Goal: Task Accomplishment & Management: Use online tool/utility

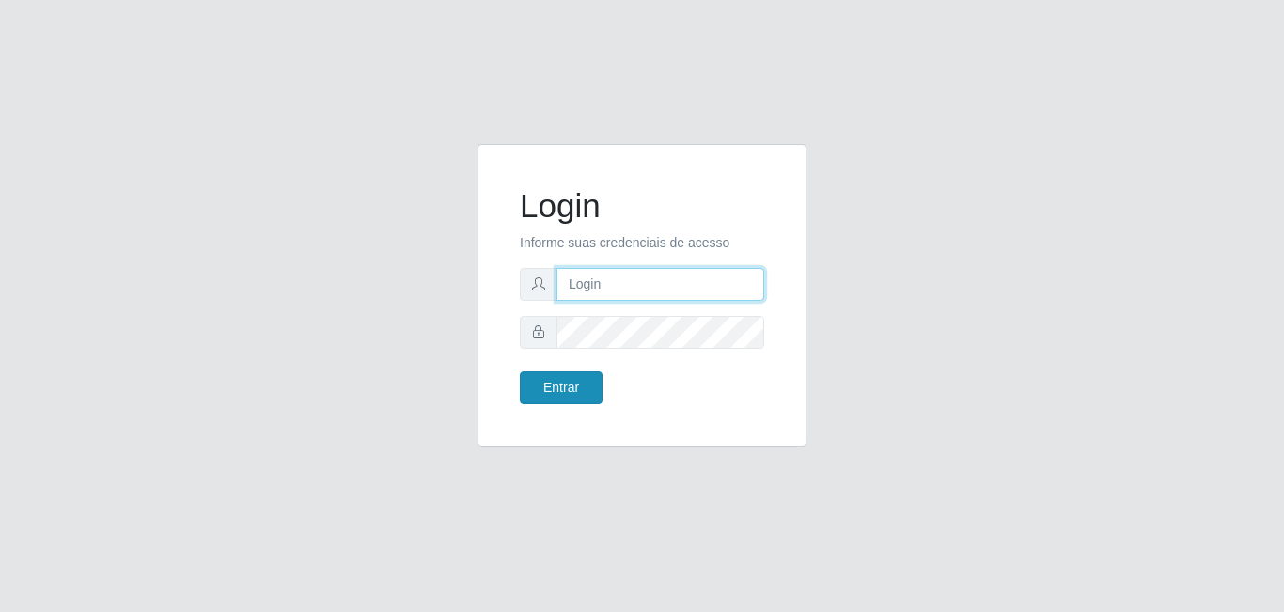
type input "[EMAIL_ADDRESS][DOMAIN_NAME]"
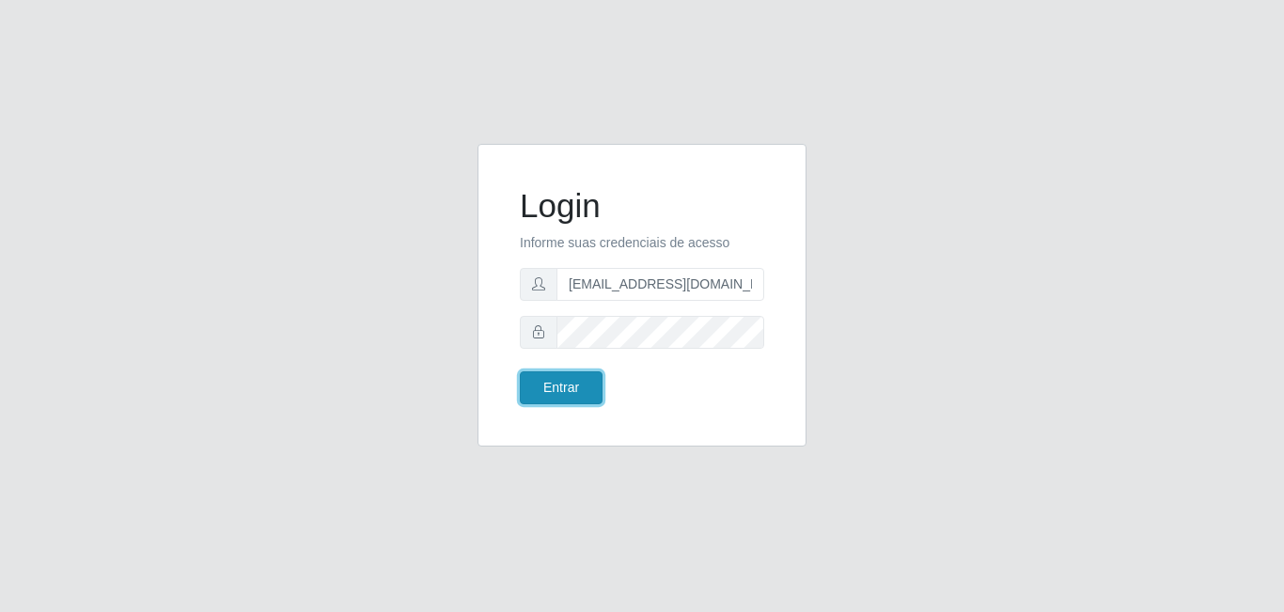
click at [584, 393] on button "Entrar" at bounding box center [561, 387] width 83 height 33
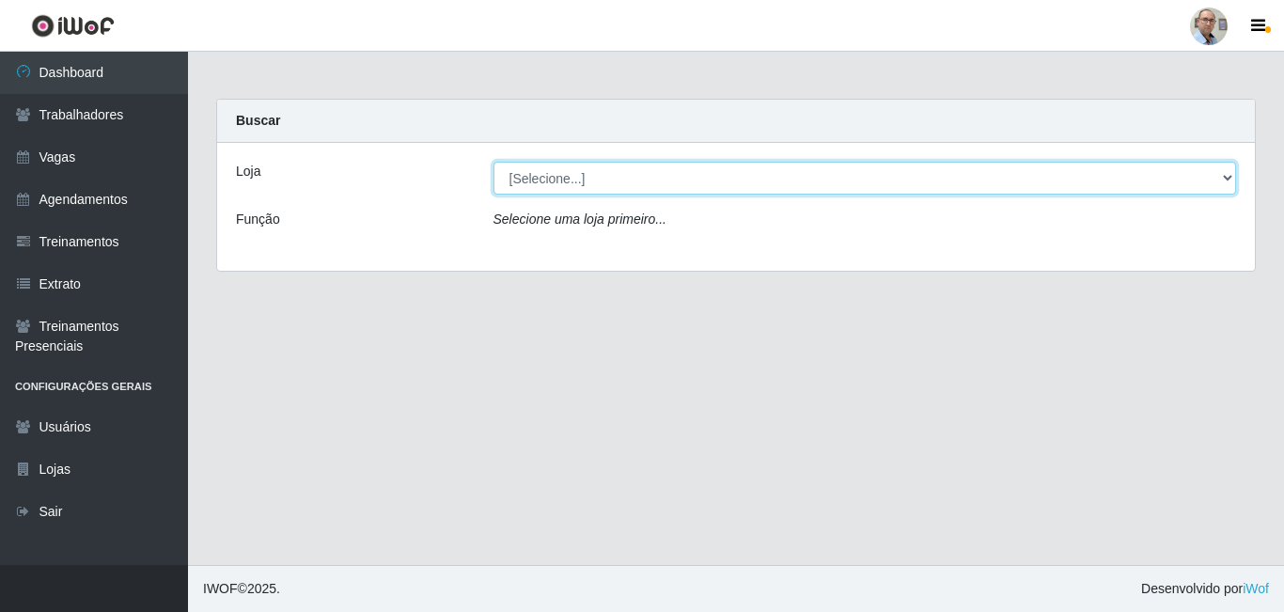
click at [654, 174] on select "[Selecione...] Mar Vermelho - Loja 04" at bounding box center [864, 178] width 743 height 33
select select "251"
click at [493, 162] on select "[Selecione...] Mar Vermelho - Loja 04" at bounding box center [864, 178] width 743 height 33
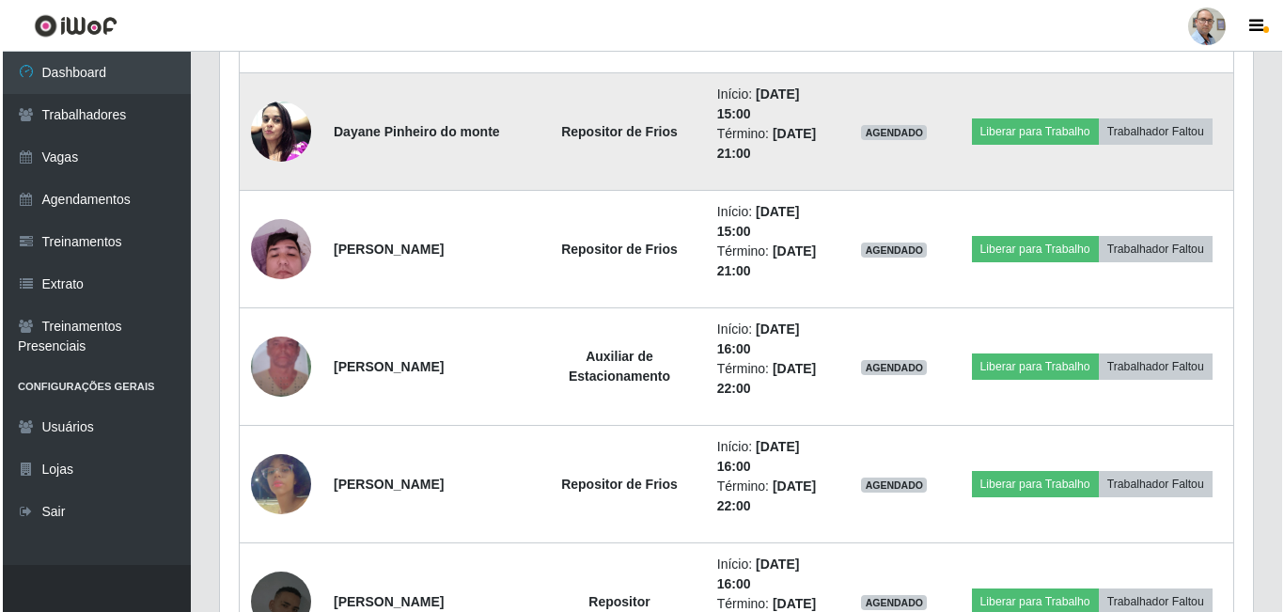
scroll to position [1222, 0]
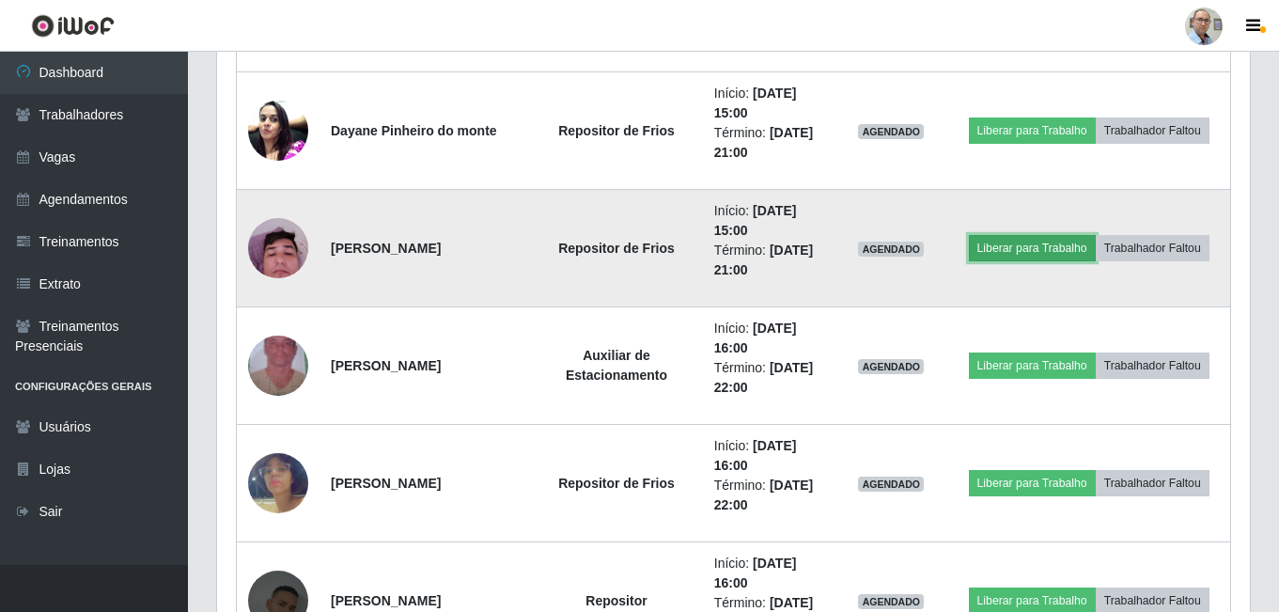
click at [1031, 253] on button "Liberar para Trabalho" at bounding box center [1032, 248] width 127 height 26
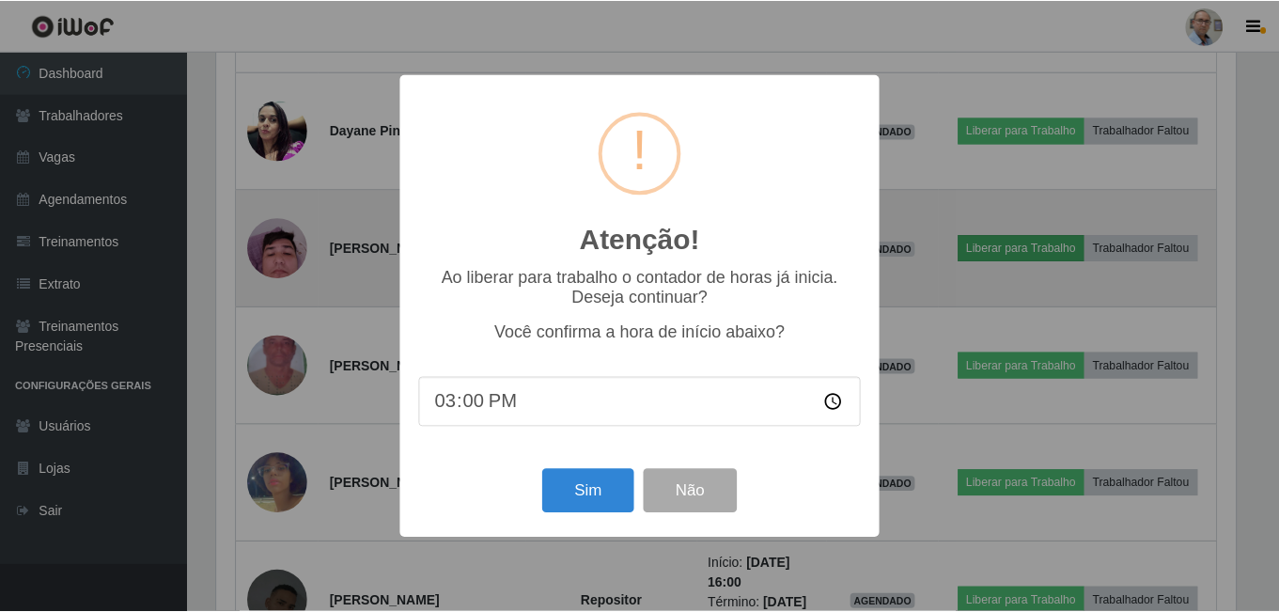
scroll to position [390, 1023]
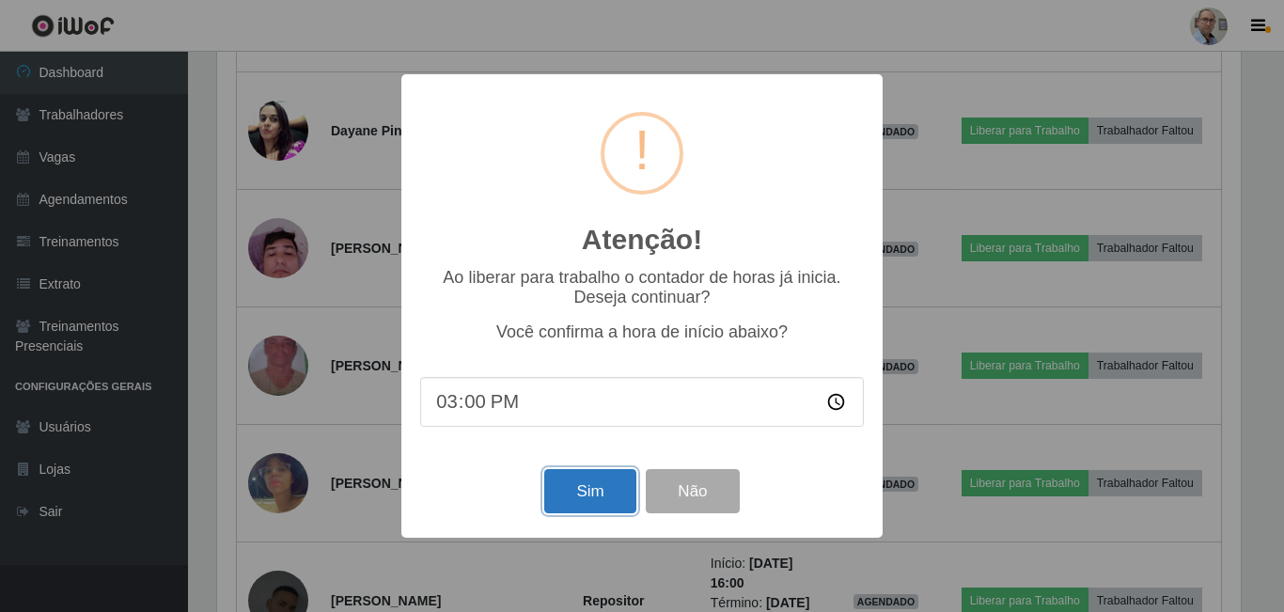
click at [575, 502] on button "Sim" at bounding box center [589, 491] width 91 height 44
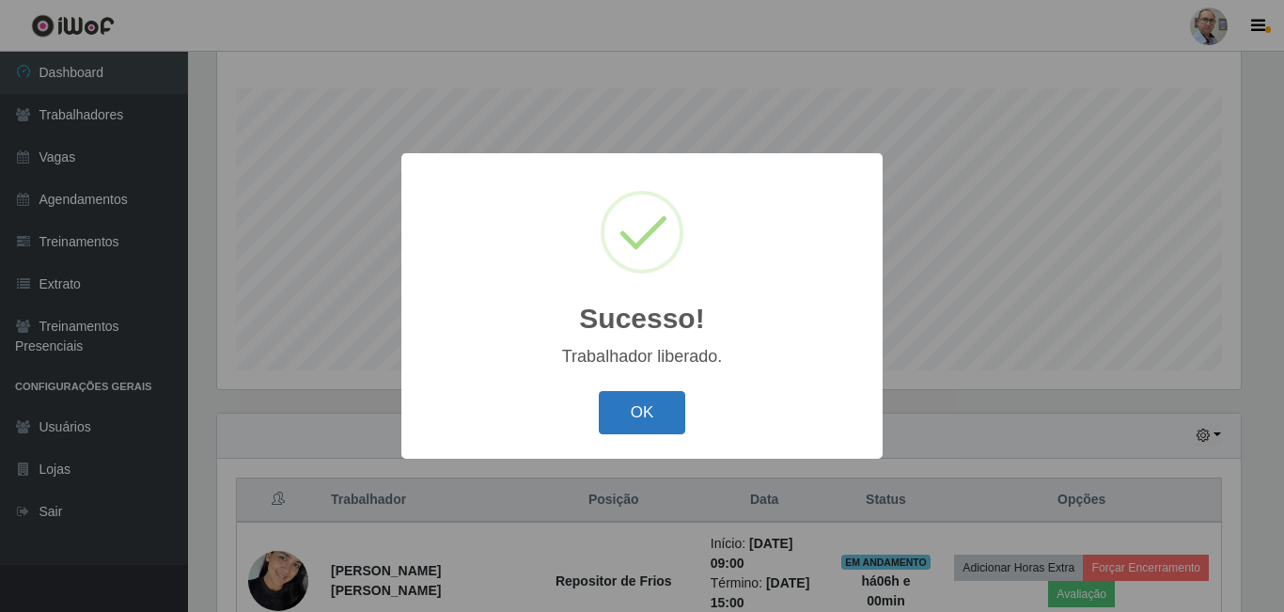
click at [637, 409] on button "OK" at bounding box center [642, 413] width 87 height 44
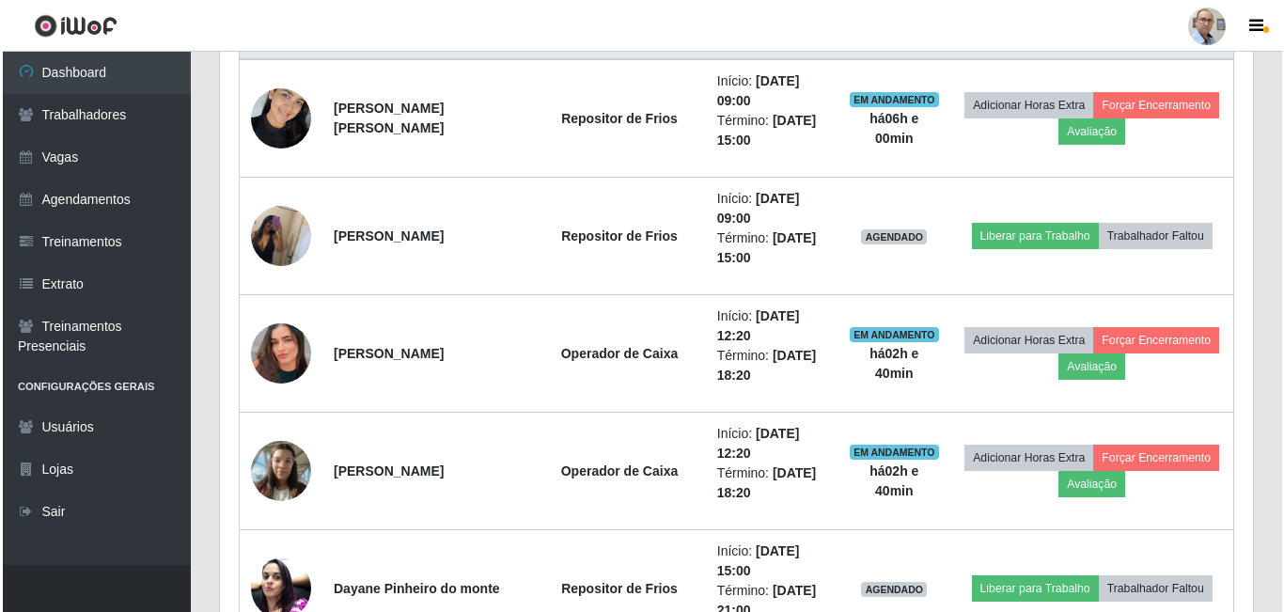
scroll to position [772, 0]
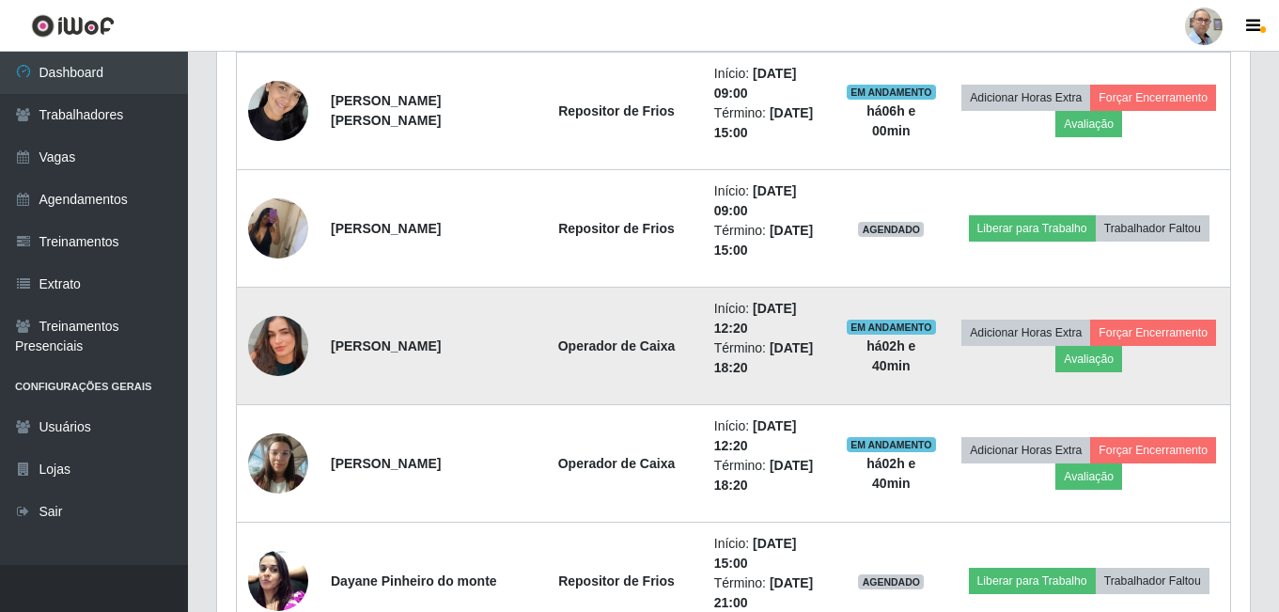
click at [279, 352] on img at bounding box center [278, 345] width 60 height 107
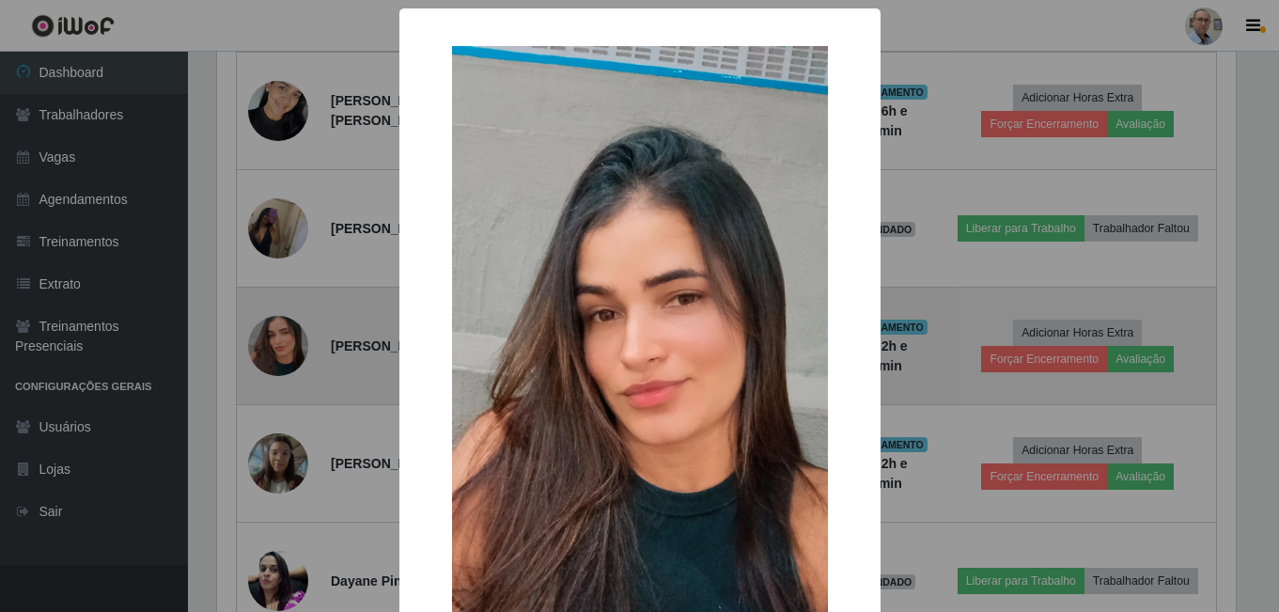
scroll to position [390, 1023]
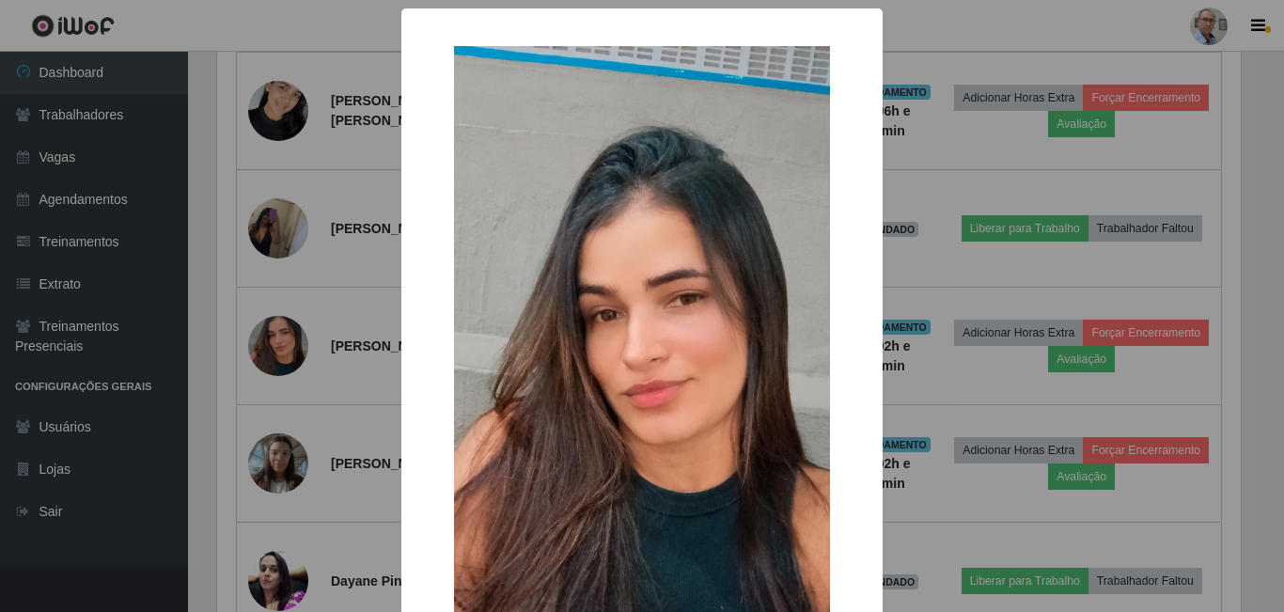
click at [349, 353] on div "× OK Cancel" at bounding box center [642, 306] width 1284 height 612
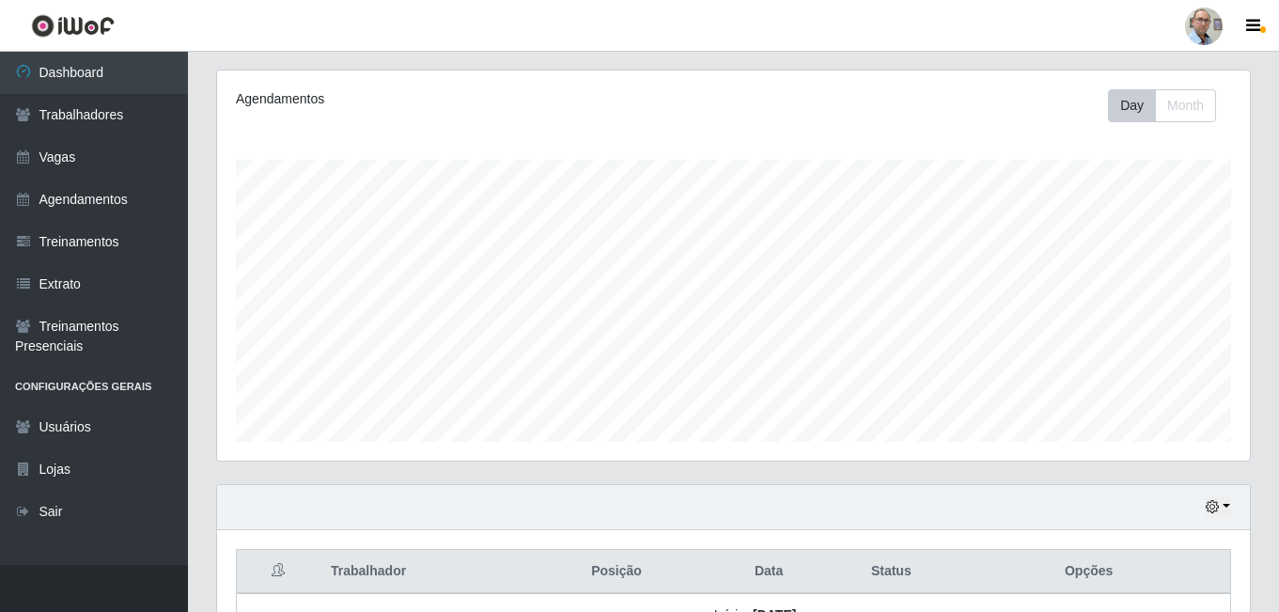
scroll to position [513, 0]
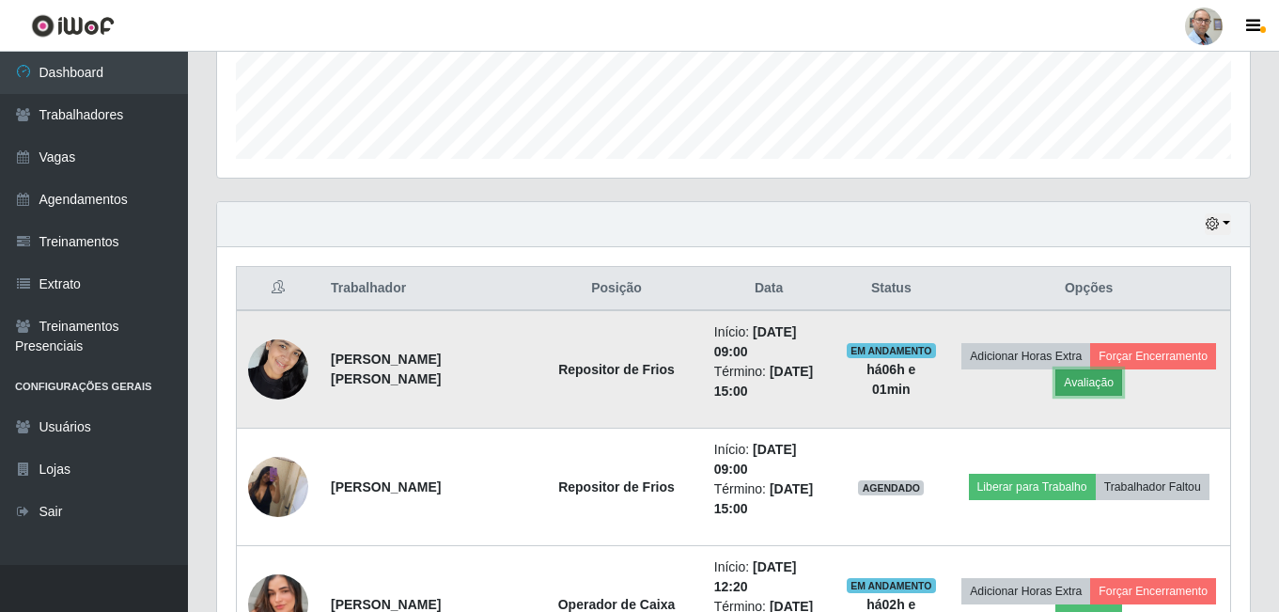
click at [1097, 379] on button "Avaliação" at bounding box center [1088, 382] width 67 height 26
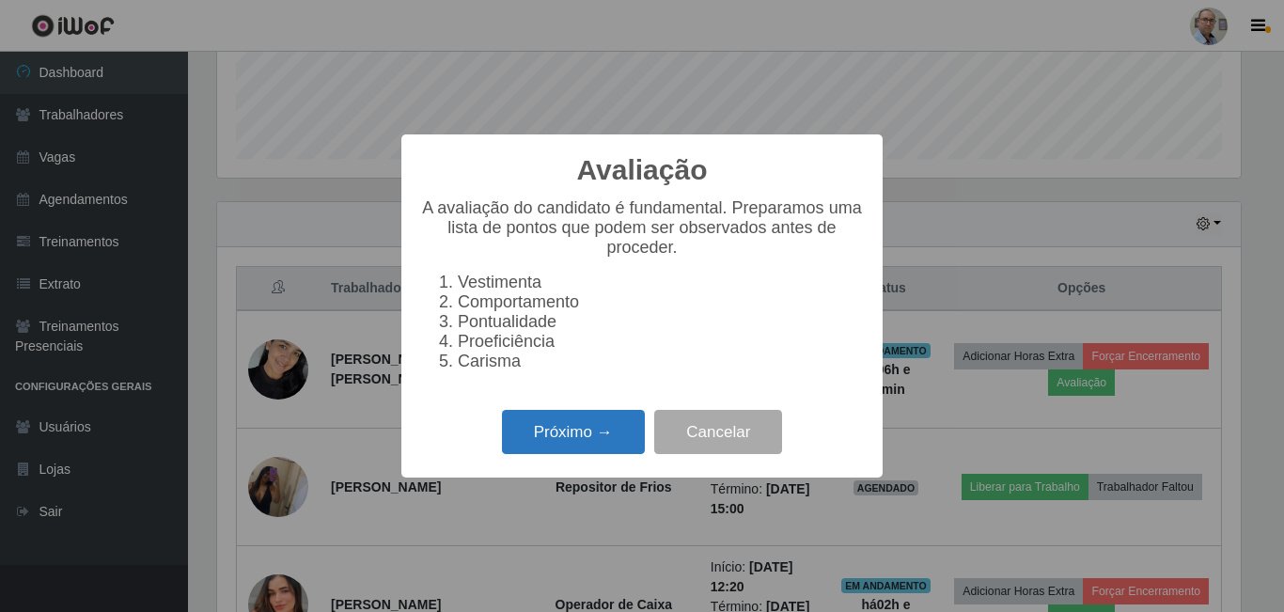
click at [562, 453] on button "Próximo →" at bounding box center [573, 432] width 143 height 44
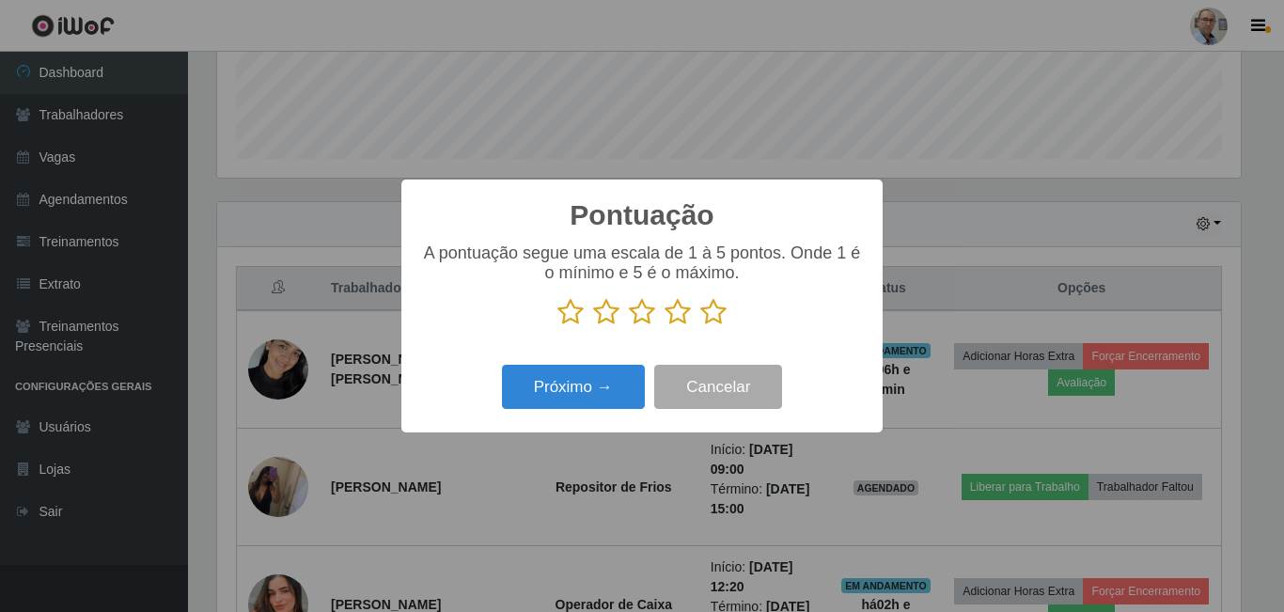
click at [710, 318] on icon at bounding box center [713, 312] width 26 height 28
click at [700, 326] on input "radio" at bounding box center [700, 326] width 0 height 0
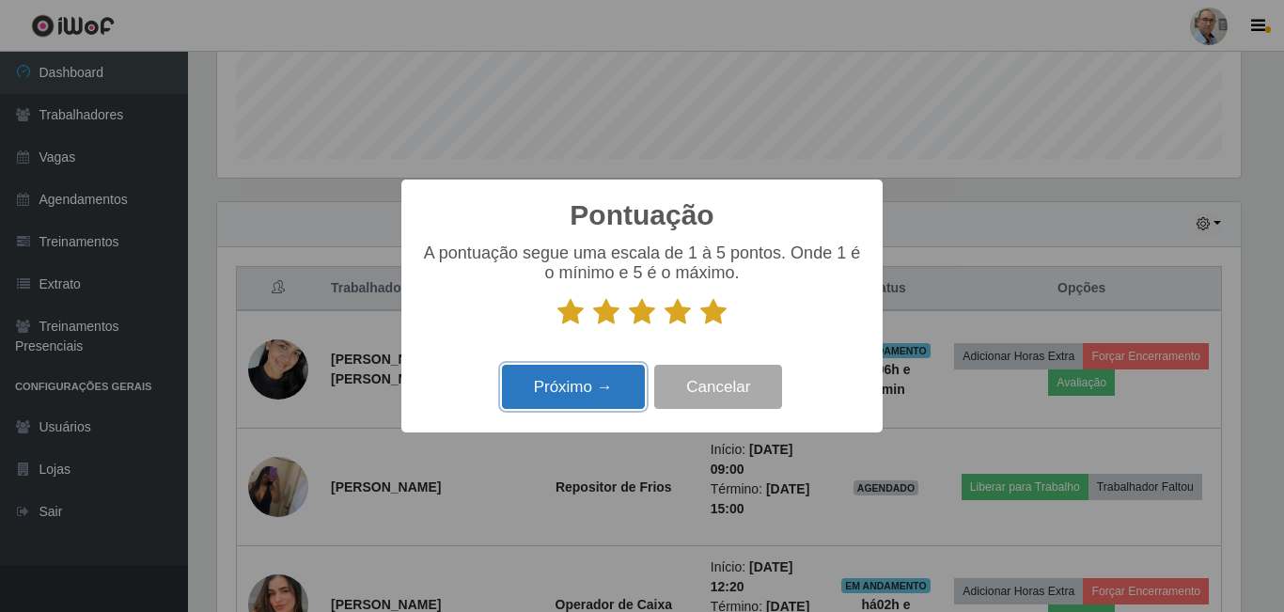
click at [603, 386] on button "Próximo →" at bounding box center [573, 387] width 143 height 44
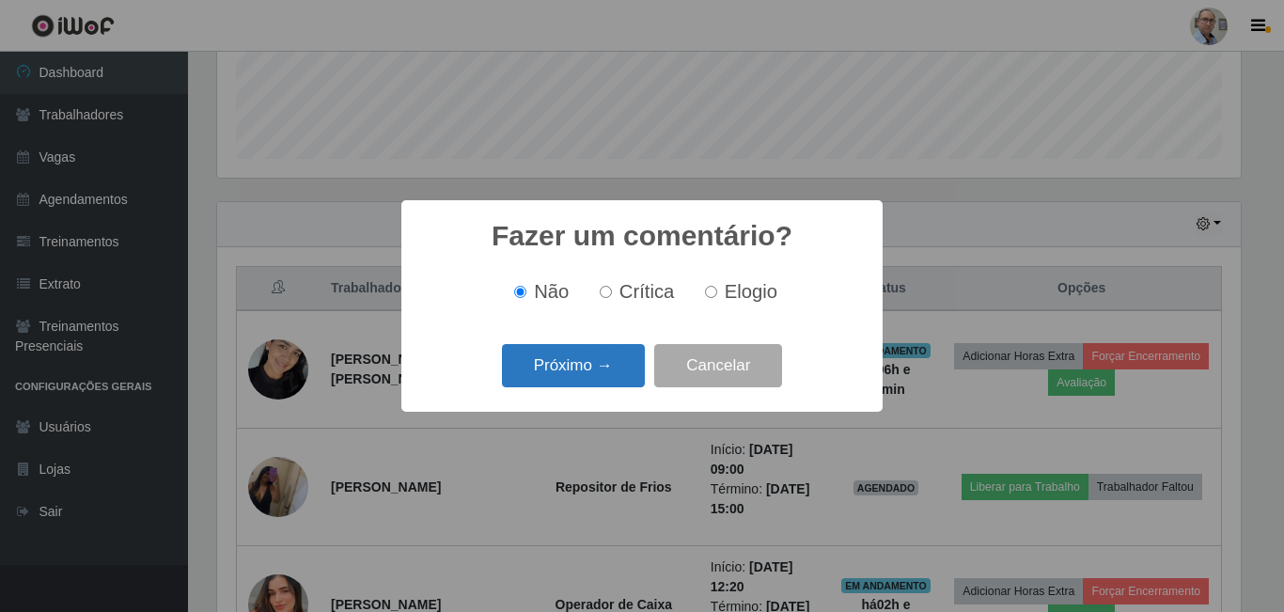
click at [581, 364] on button "Próximo →" at bounding box center [573, 366] width 143 height 44
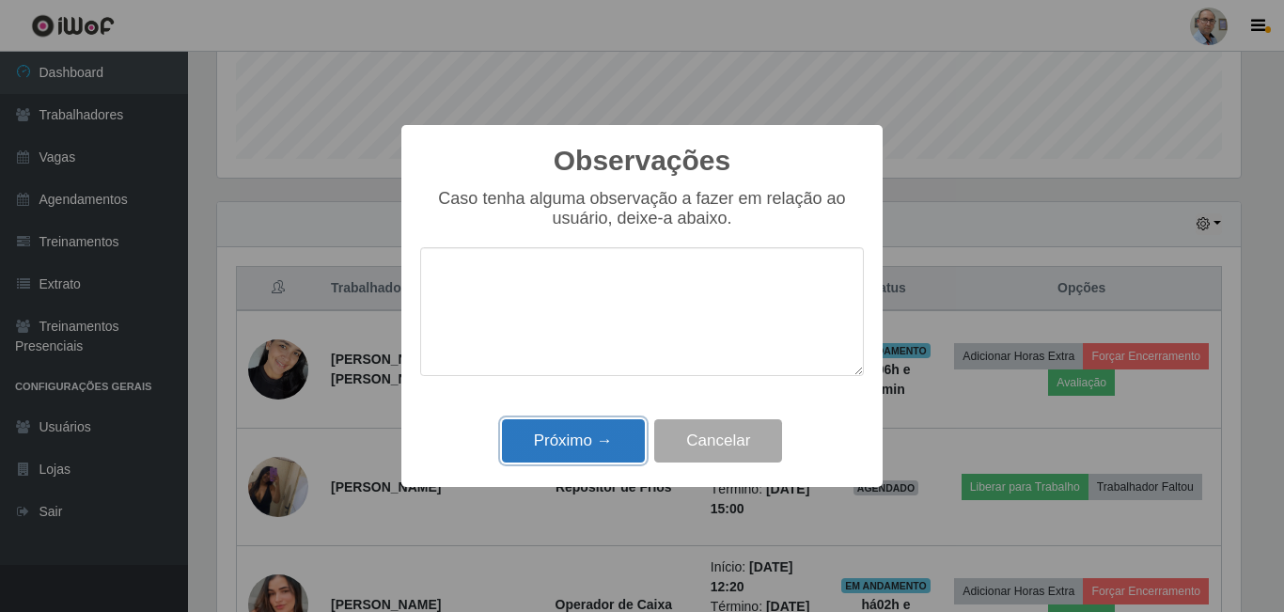
click at [595, 442] on button "Próximo →" at bounding box center [573, 441] width 143 height 44
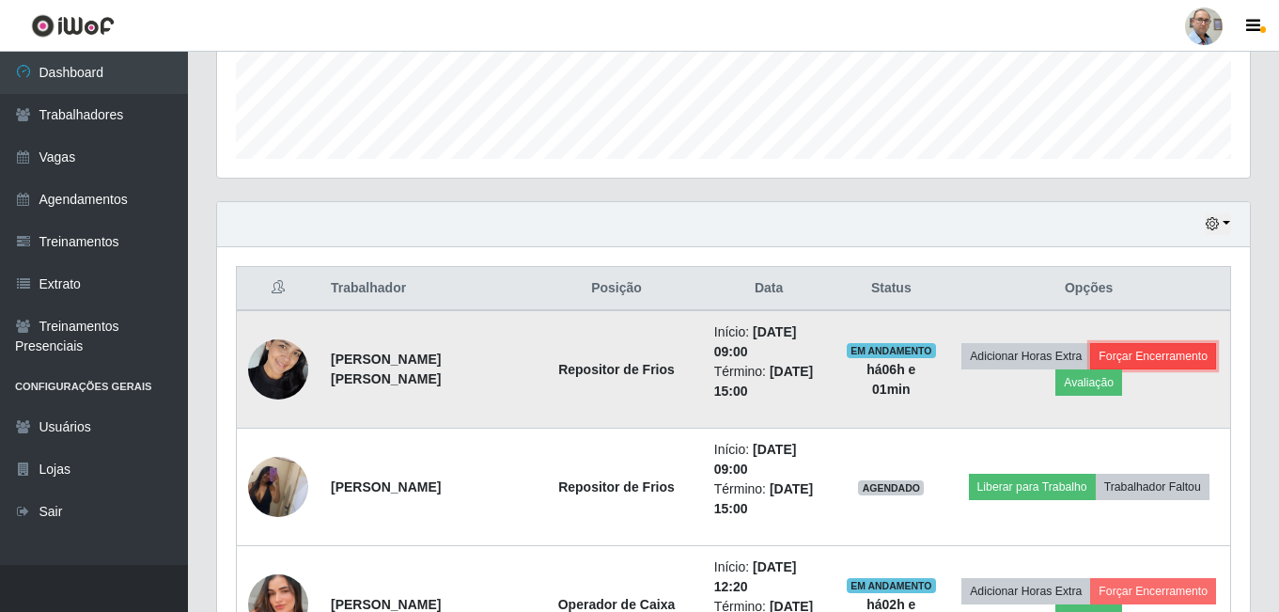
click at [1118, 359] on button "Forçar Encerramento" at bounding box center [1153, 356] width 126 height 26
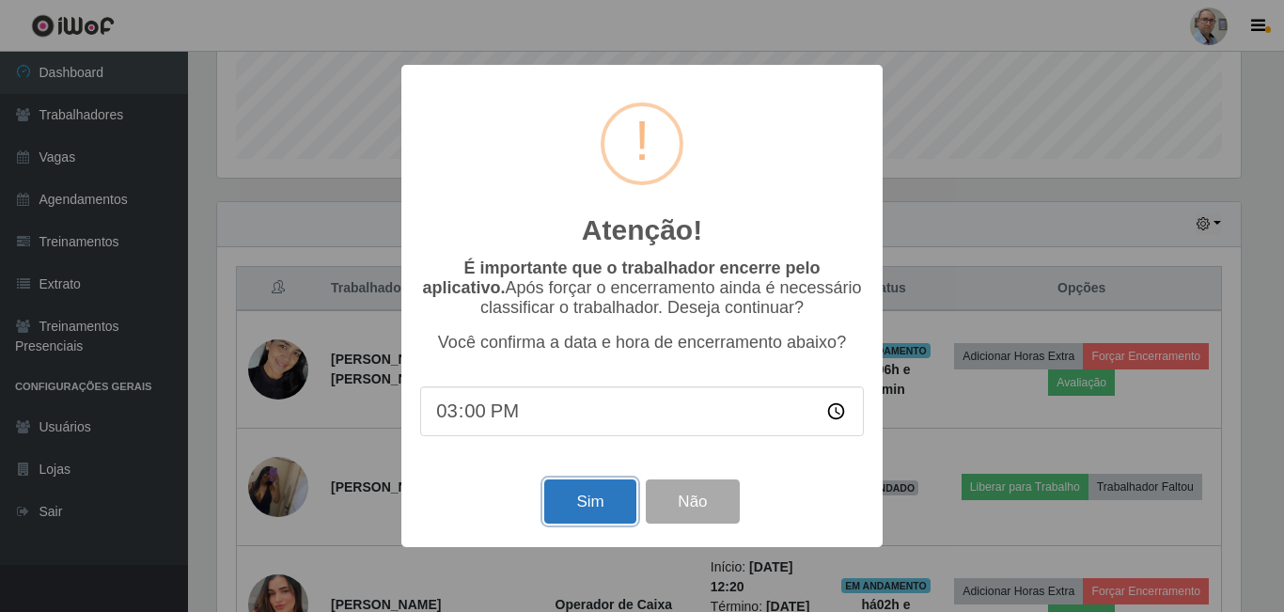
click at [578, 505] on button "Sim" at bounding box center [589, 501] width 91 height 44
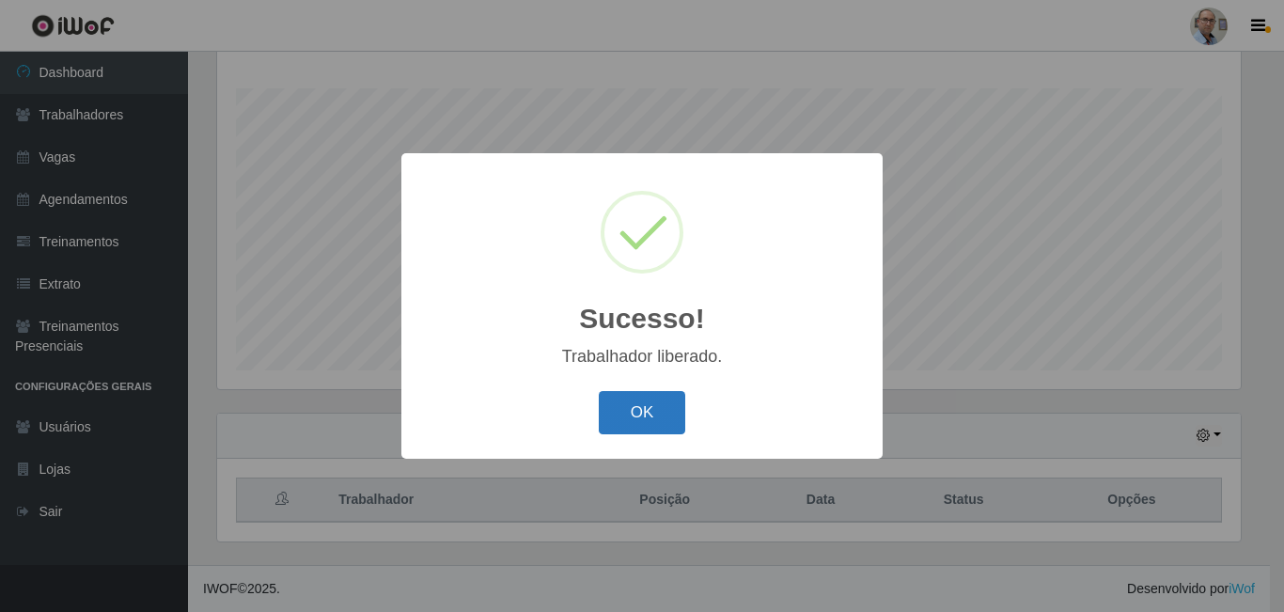
click at [637, 413] on button "OK" at bounding box center [642, 413] width 87 height 44
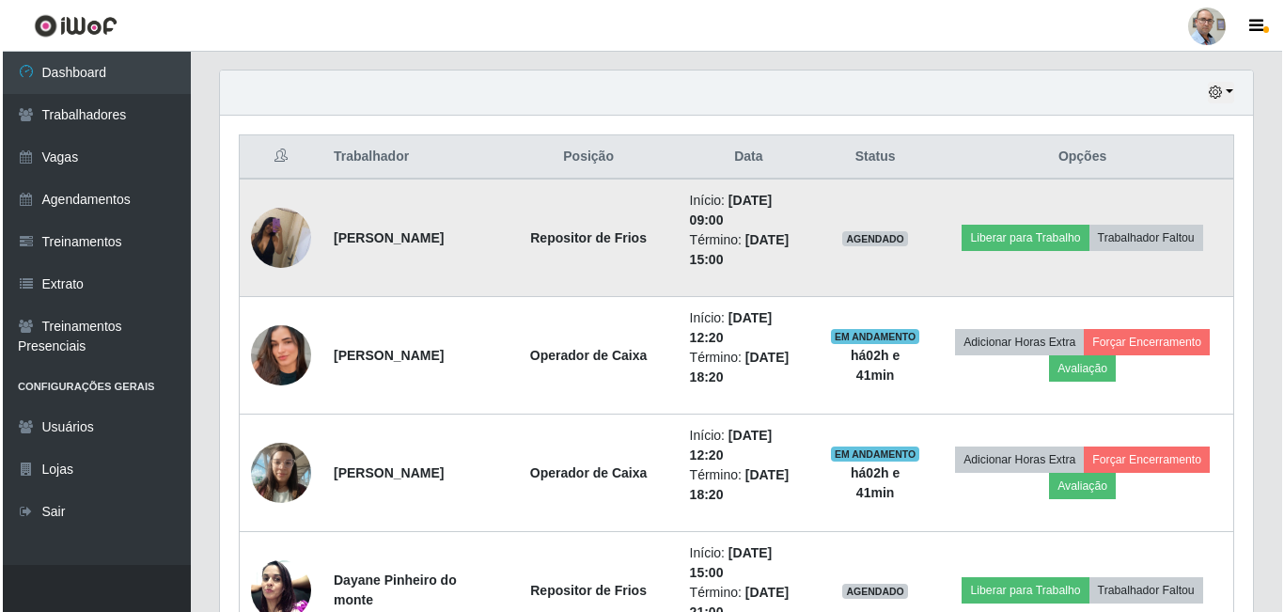
scroll to position [678, 0]
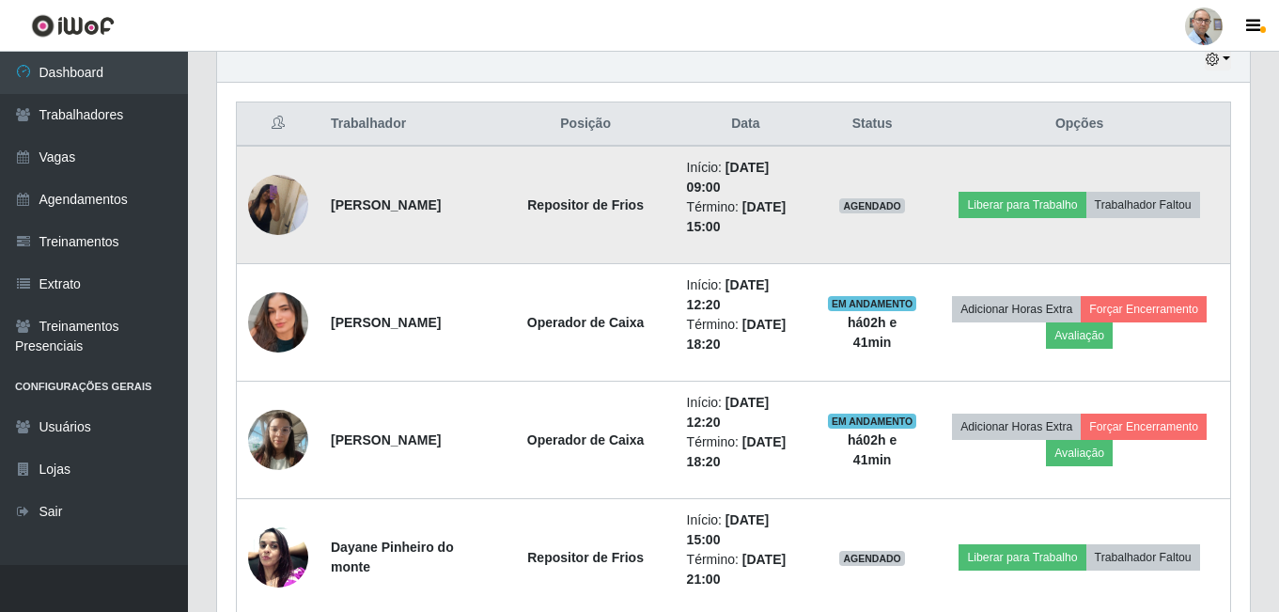
click at [285, 204] on img at bounding box center [278, 204] width 60 height 80
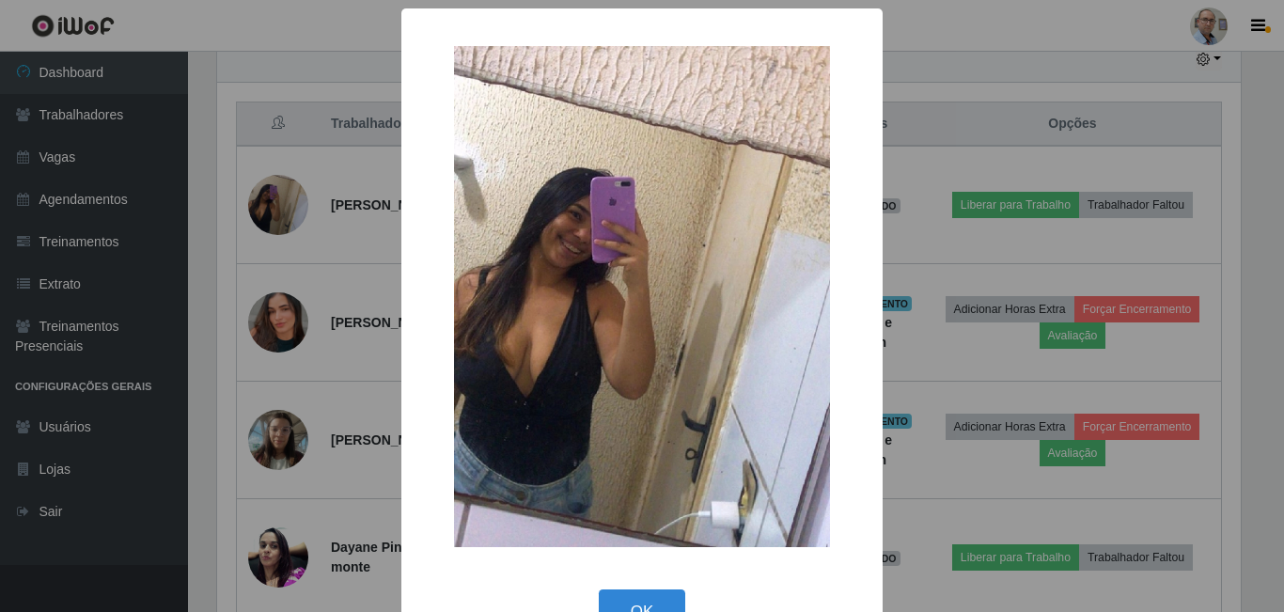
click at [359, 260] on div "× OK Cancel" at bounding box center [642, 306] width 1284 height 612
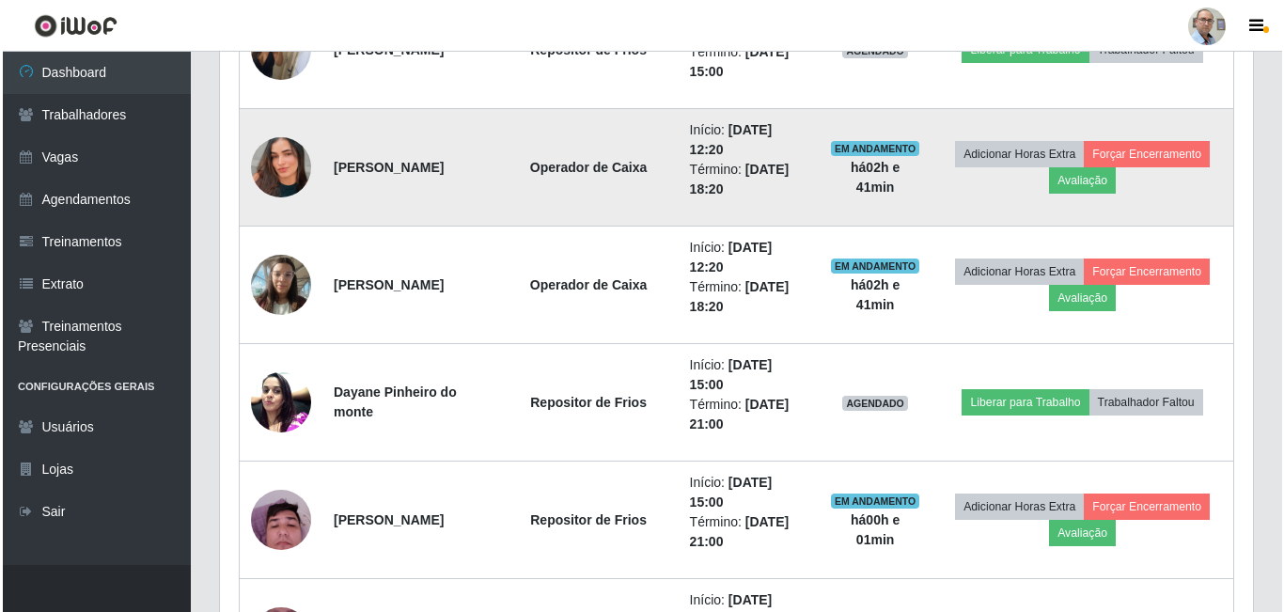
scroll to position [866, 0]
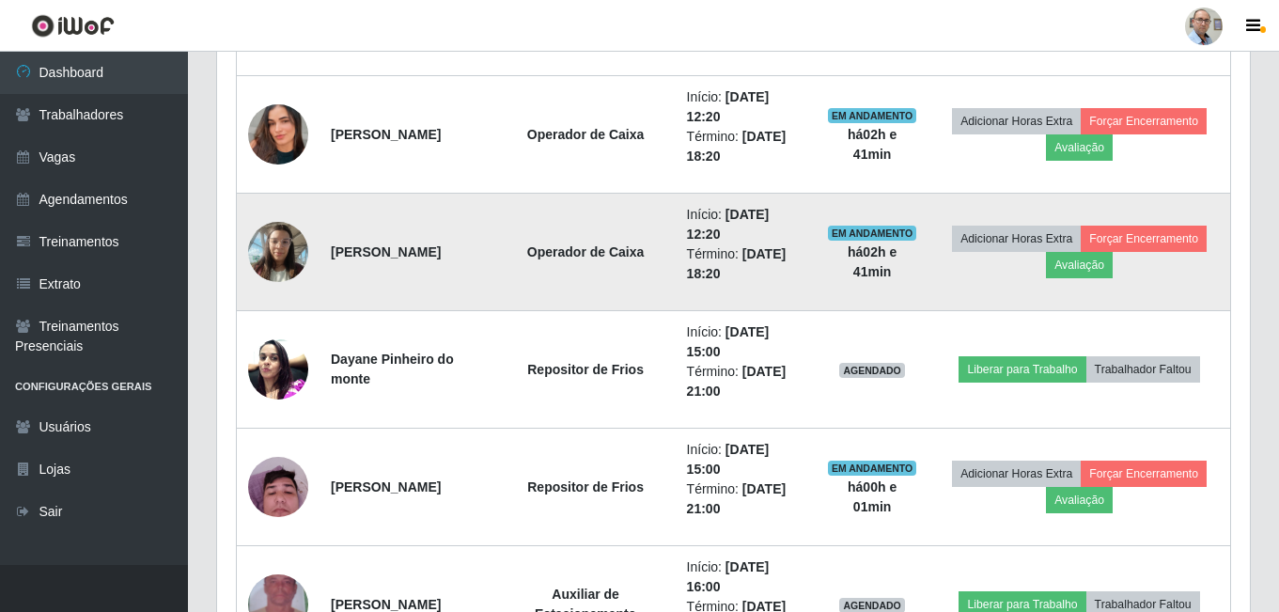
click at [271, 255] on img at bounding box center [278, 251] width 60 height 80
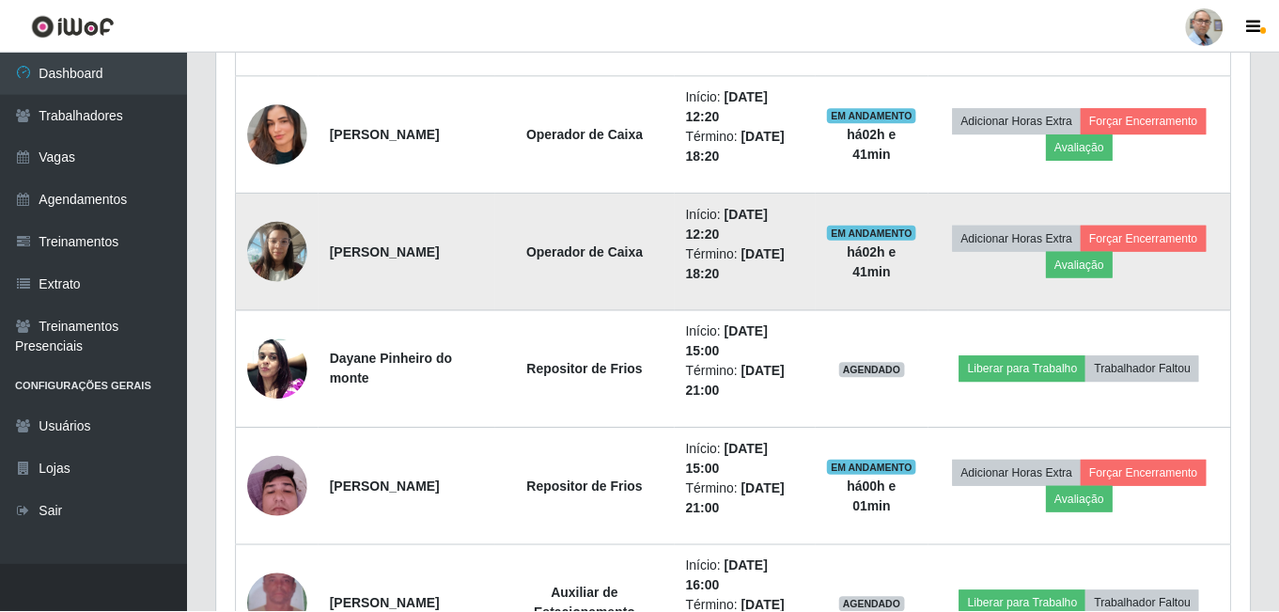
scroll to position [390, 1023]
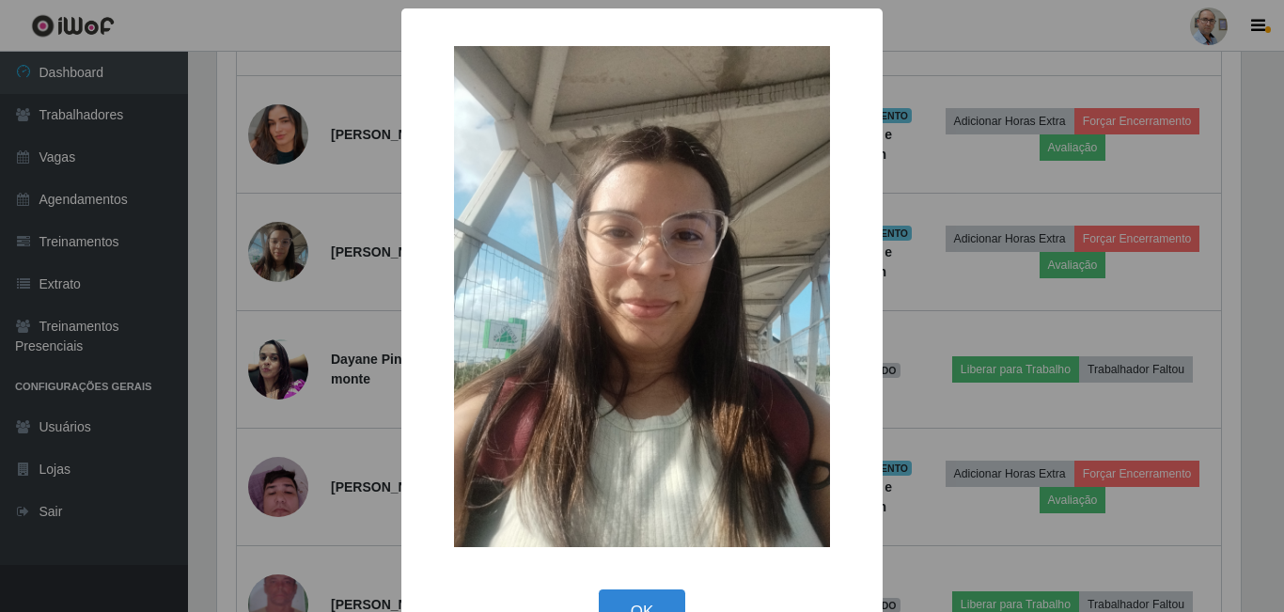
click at [316, 275] on div "× OK Cancel" at bounding box center [642, 306] width 1284 height 612
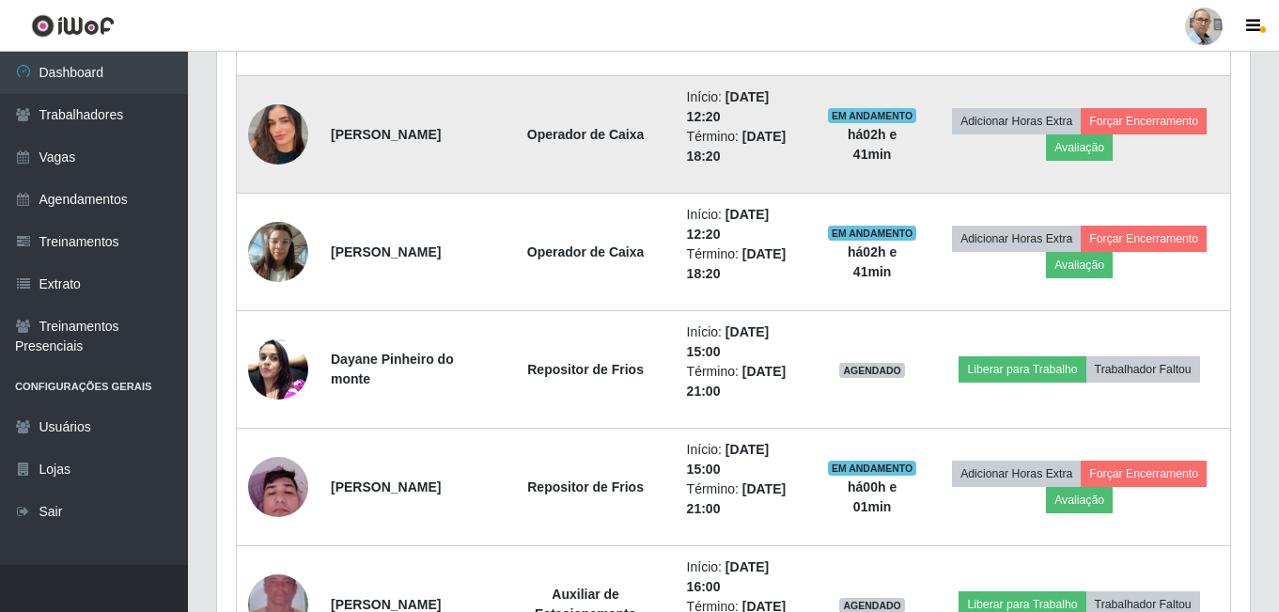
scroll to position [390, 1033]
click at [284, 138] on img at bounding box center [278, 134] width 60 height 107
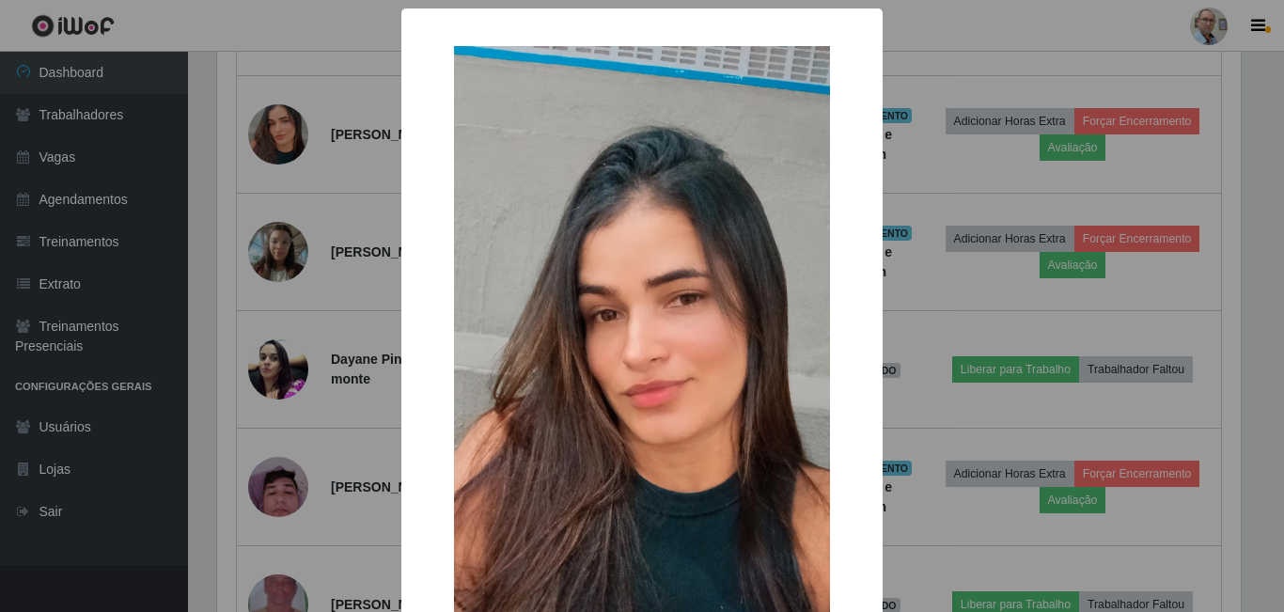
click at [351, 258] on div "× OK Cancel" at bounding box center [642, 306] width 1284 height 612
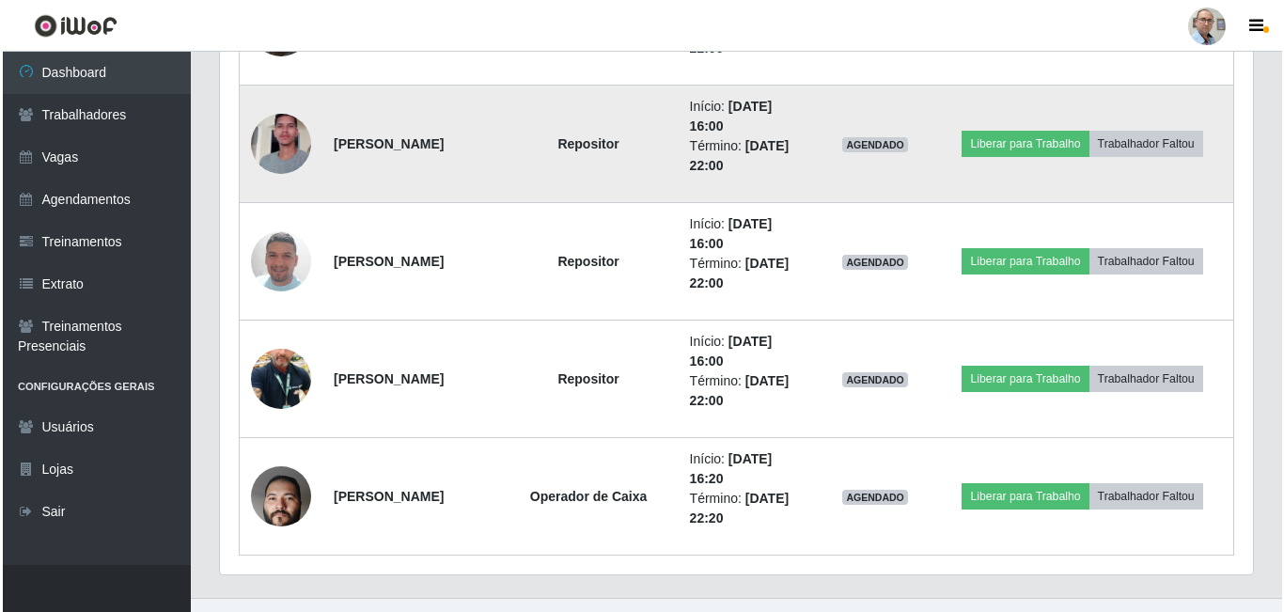
scroll to position [1711, 0]
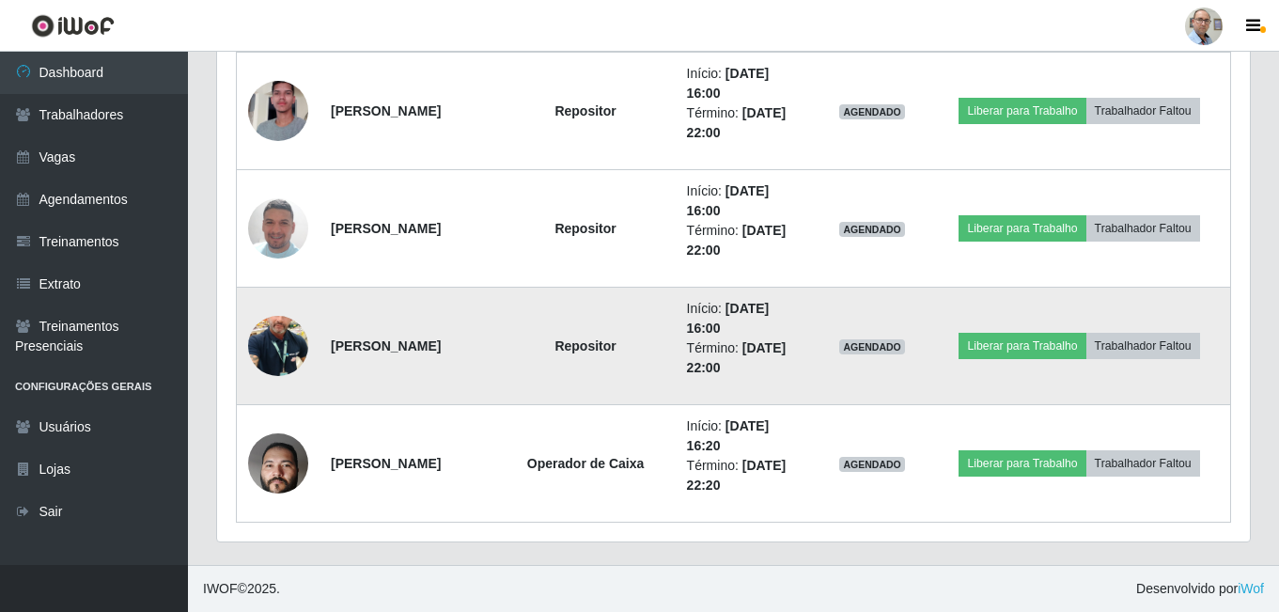
click at [272, 365] on img at bounding box center [278, 345] width 60 height 107
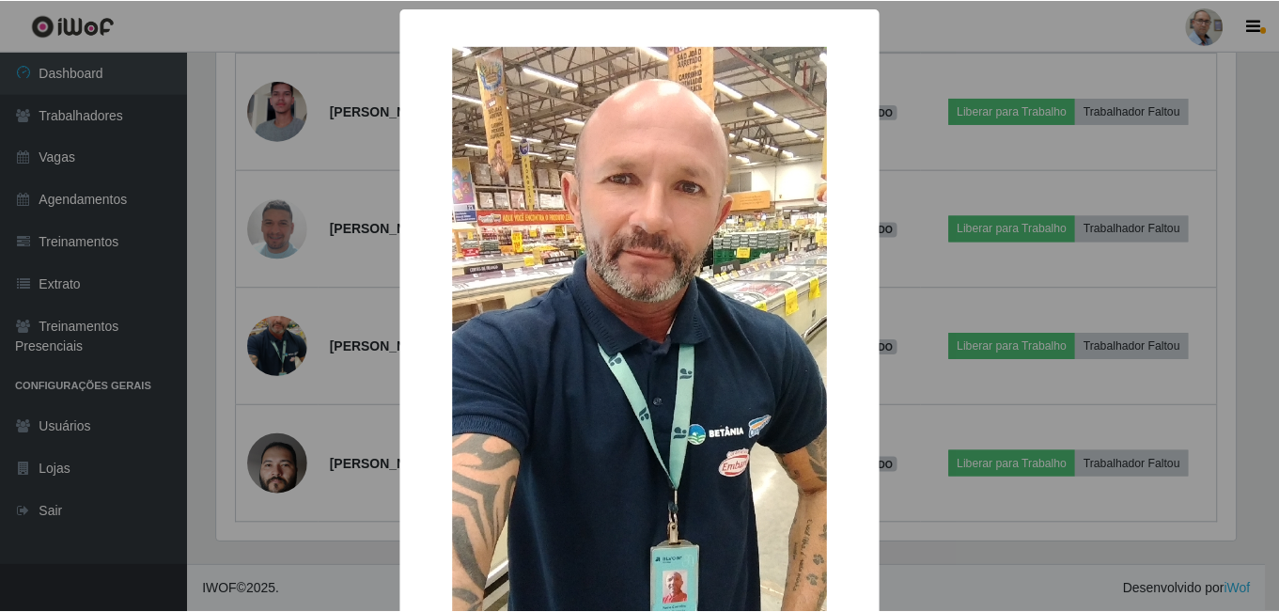
scroll to position [94, 0]
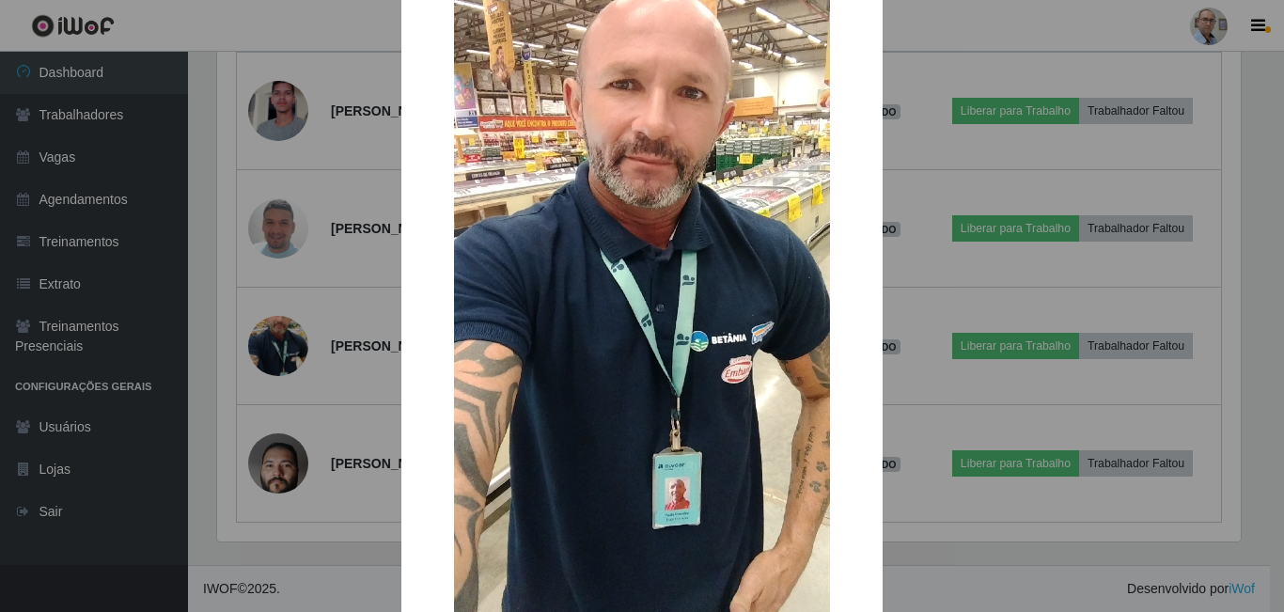
click at [359, 383] on div "× OK Cancel" at bounding box center [642, 306] width 1284 height 612
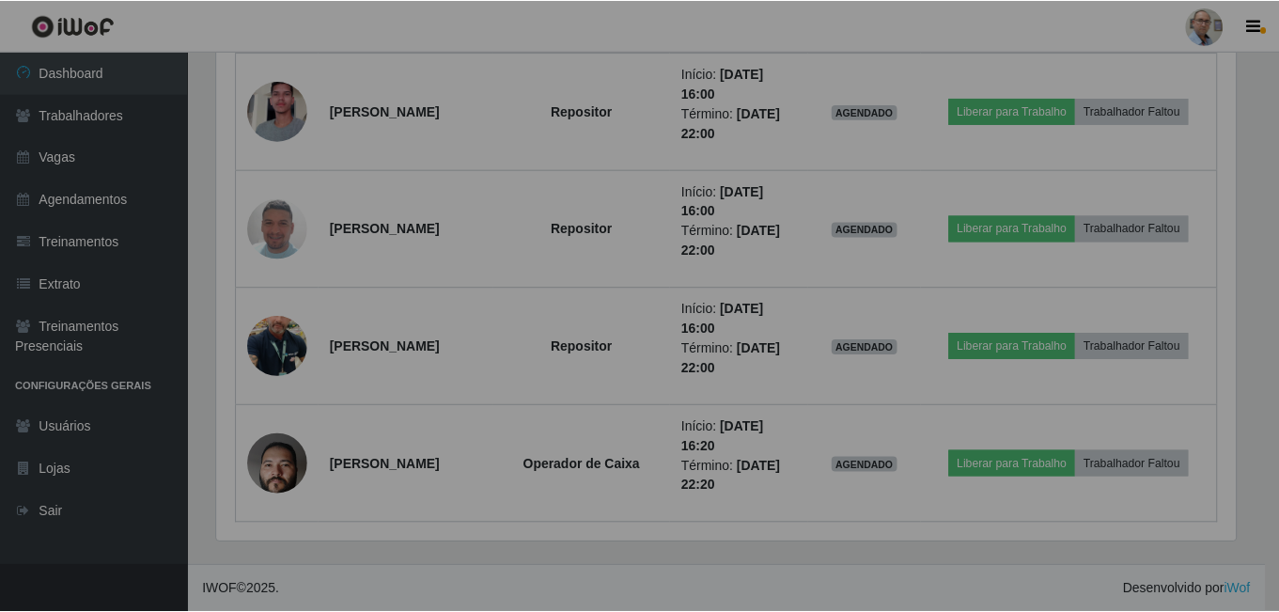
scroll to position [390, 1033]
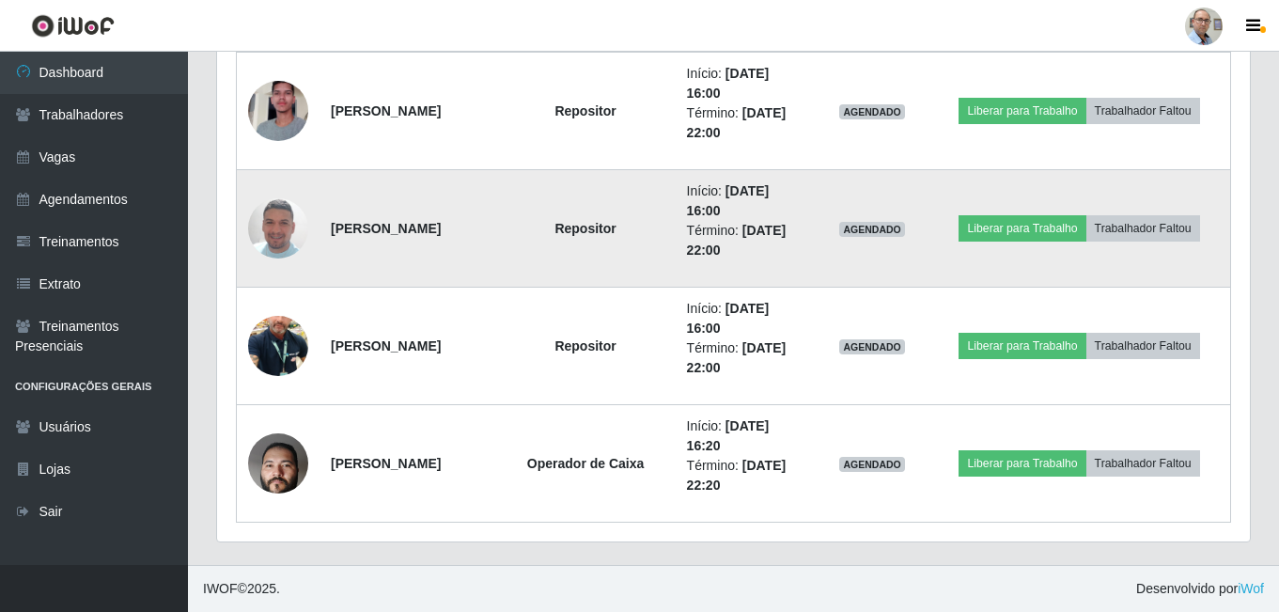
click at [279, 221] on img at bounding box center [278, 228] width 60 height 107
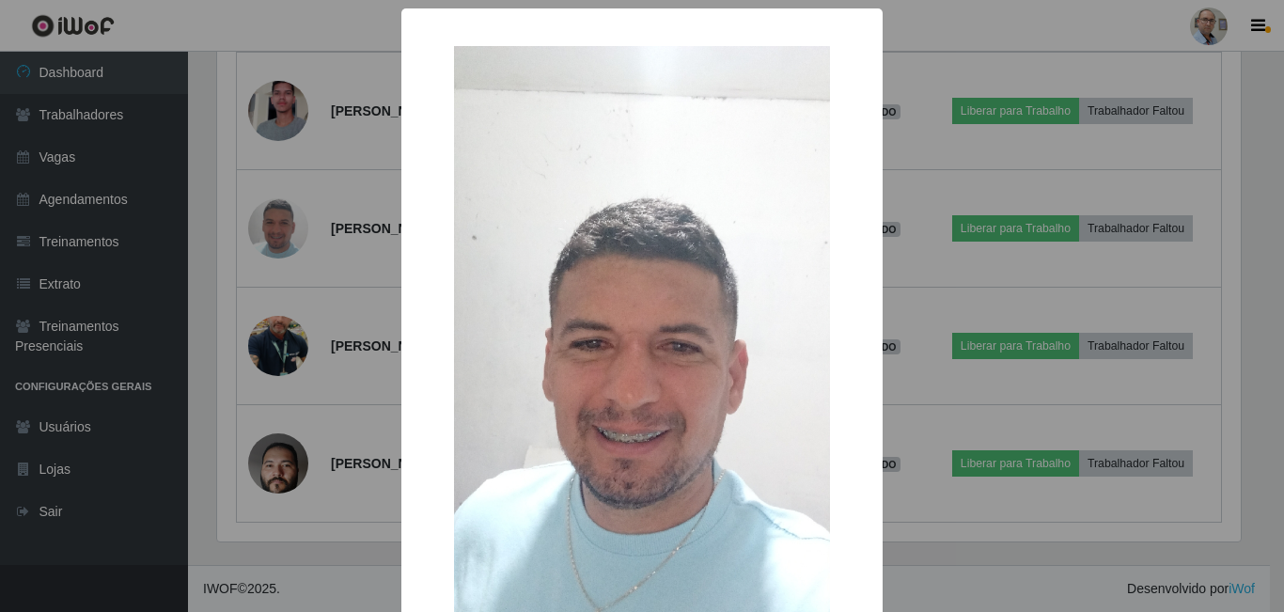
click at [350, 291] on div "× OK Cancel" at bounding box center [642, 306] width 1284 height 612
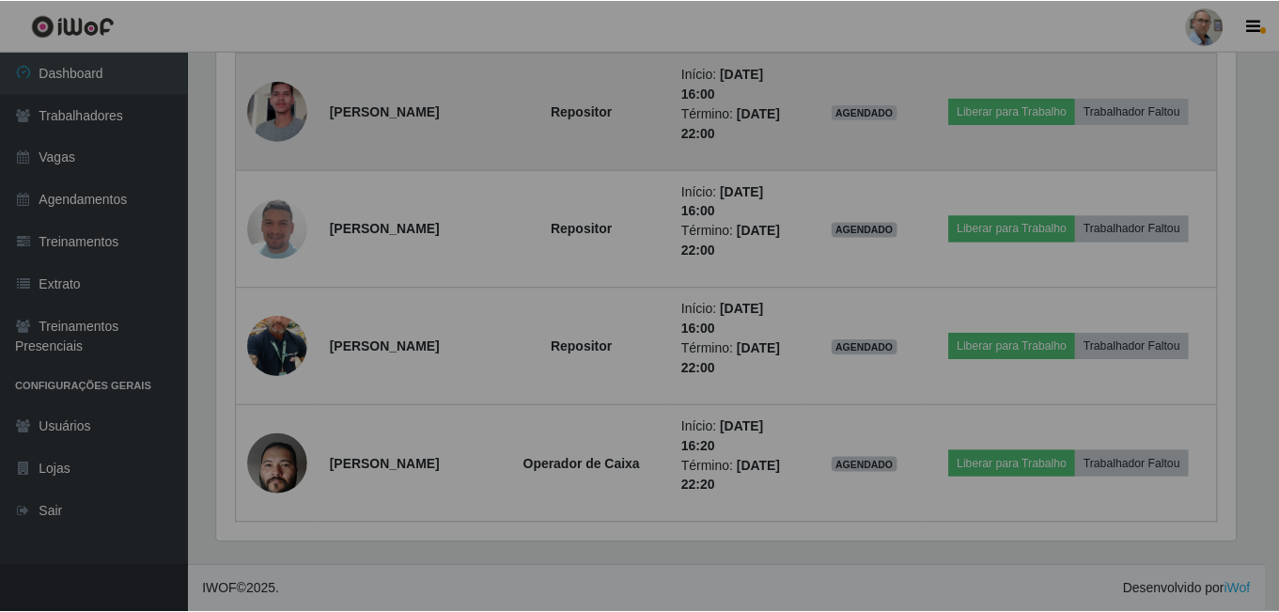
scroll to position [390, 1033]
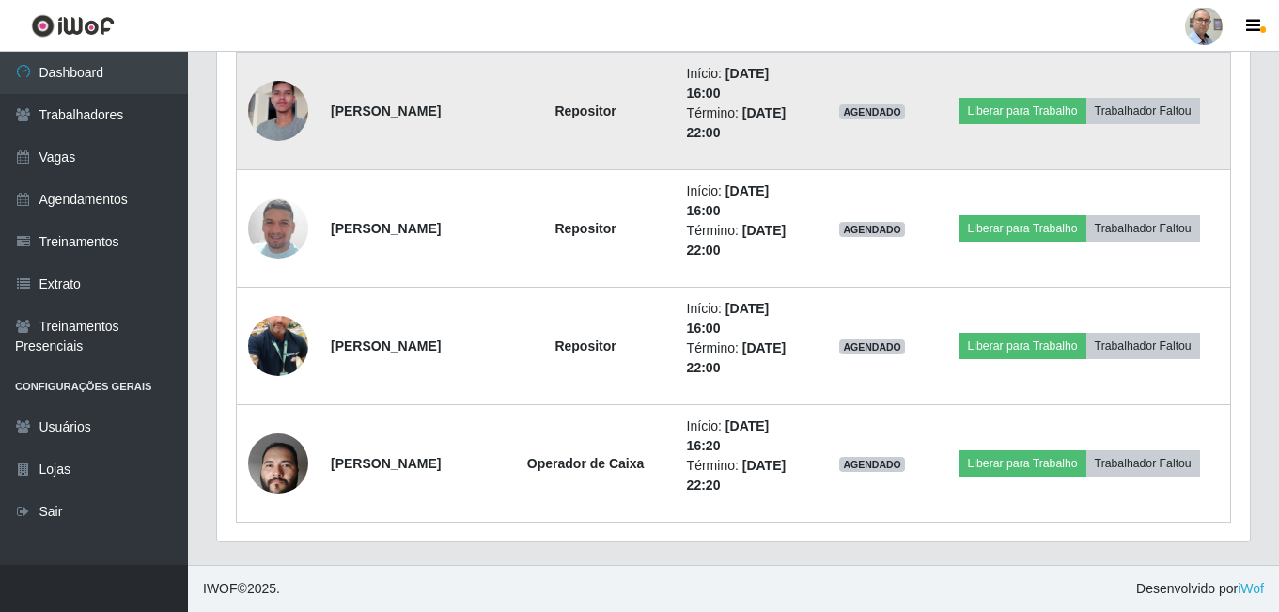
click at [280, 104] on img at bounding box center [278, 110] width 60 height 107
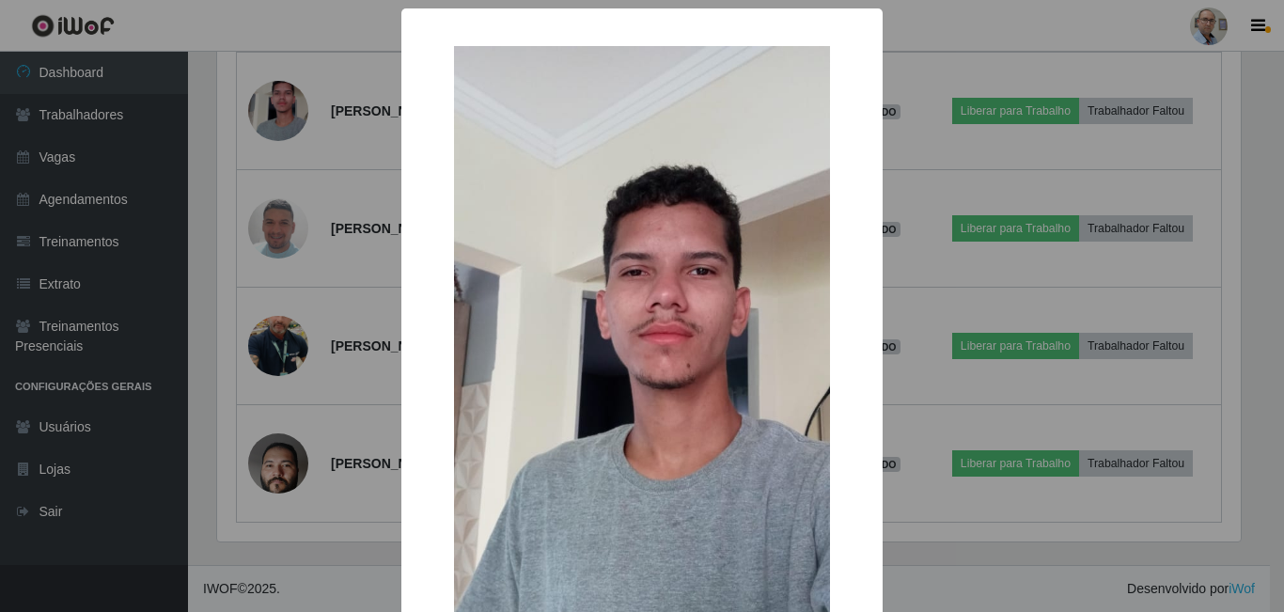
click at [381, 177] on div "× OK Cancel" at bounding box center [642, 306] width 1284 height 612
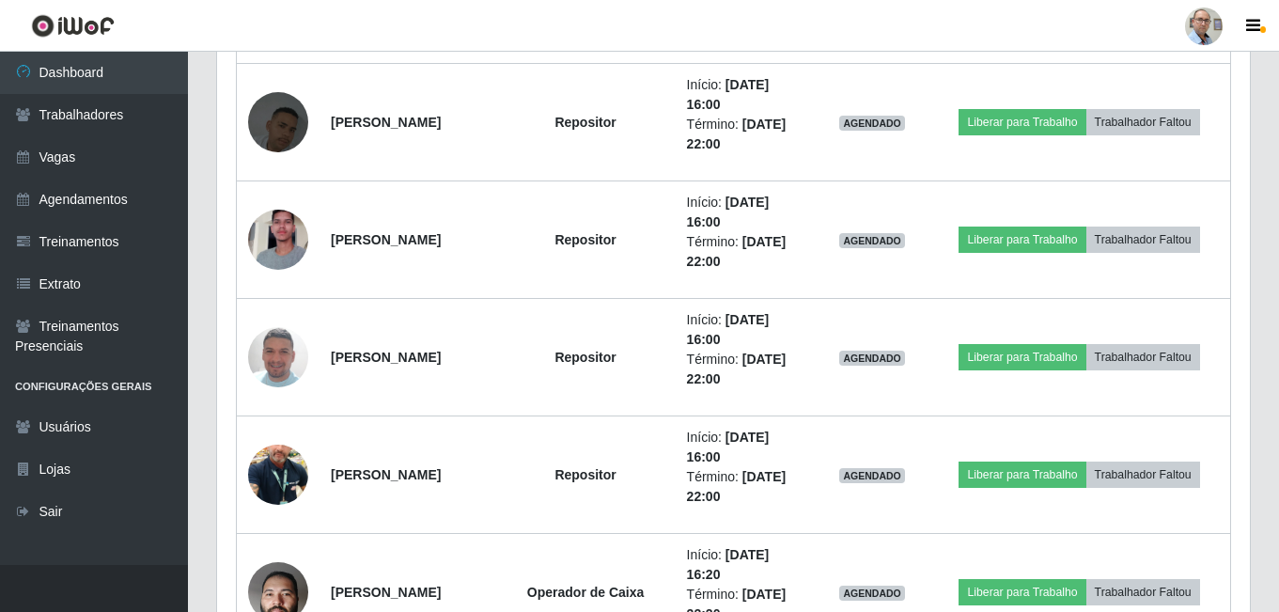
scroll to position [1523, 0]
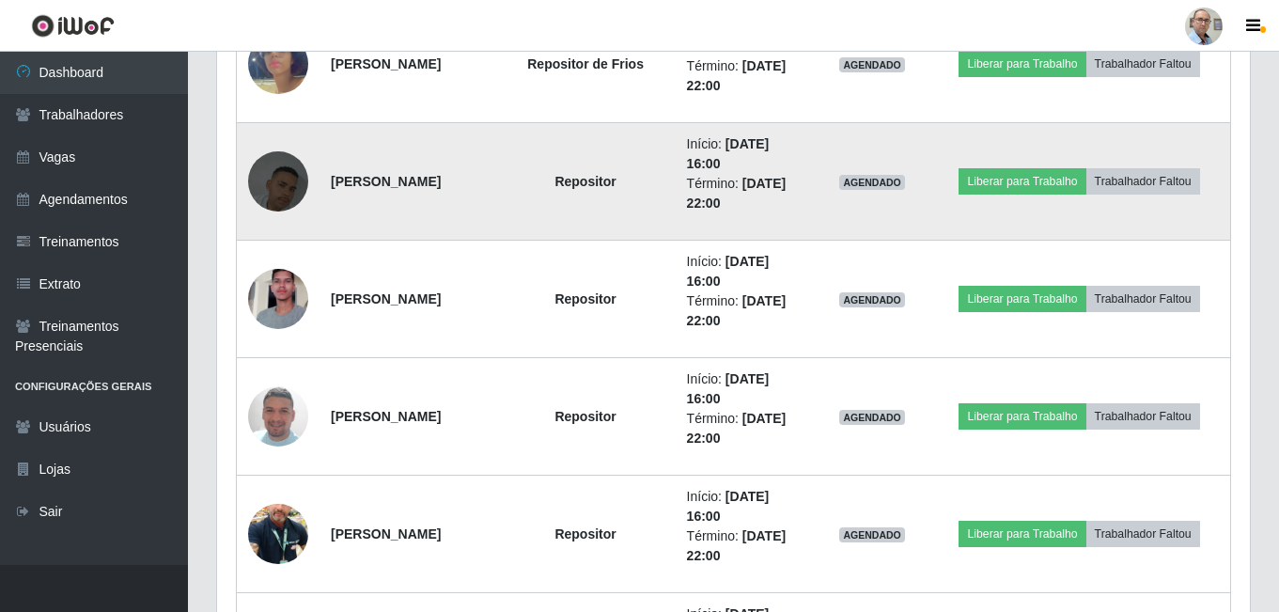
click at [273, 182] on img at bounding box center [278, 181] width 60 height 107
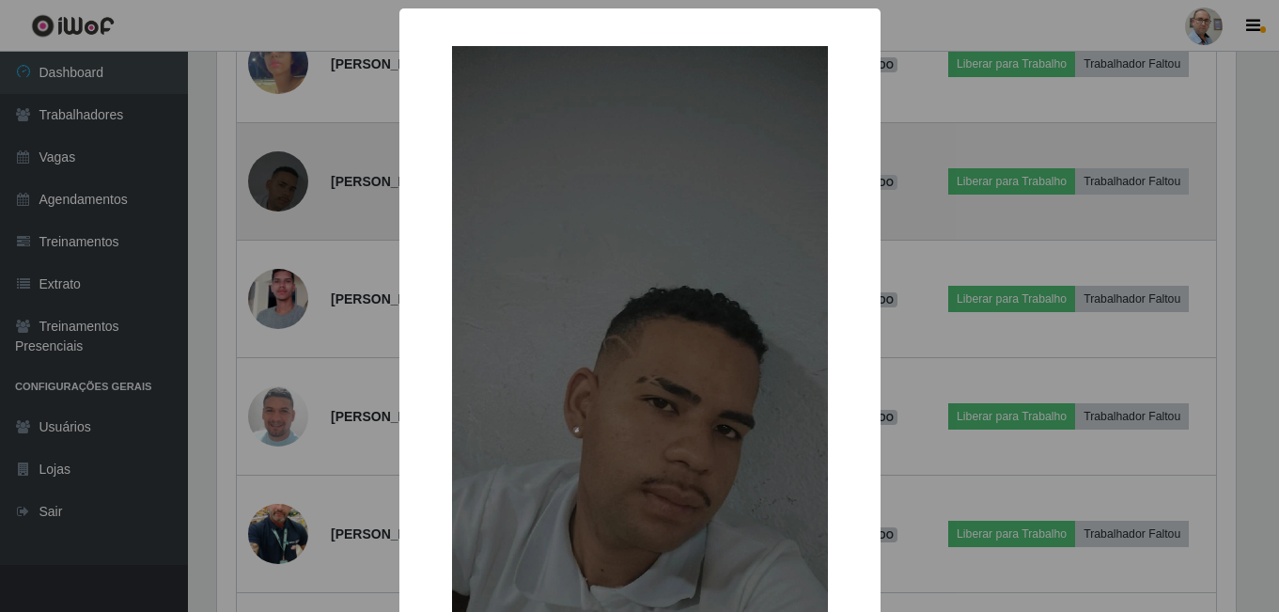
scroll to position [390, 1023]
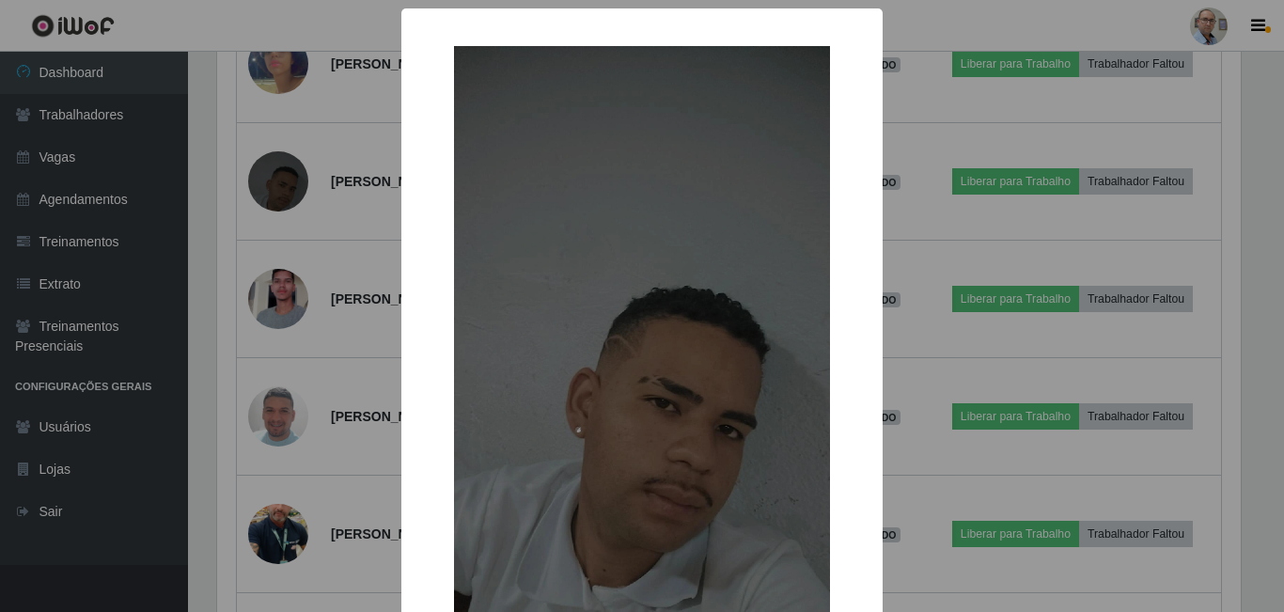
click at [382, 235] on div "× OK Cancel" at bounding box center [642, 306] width 1284 height 612
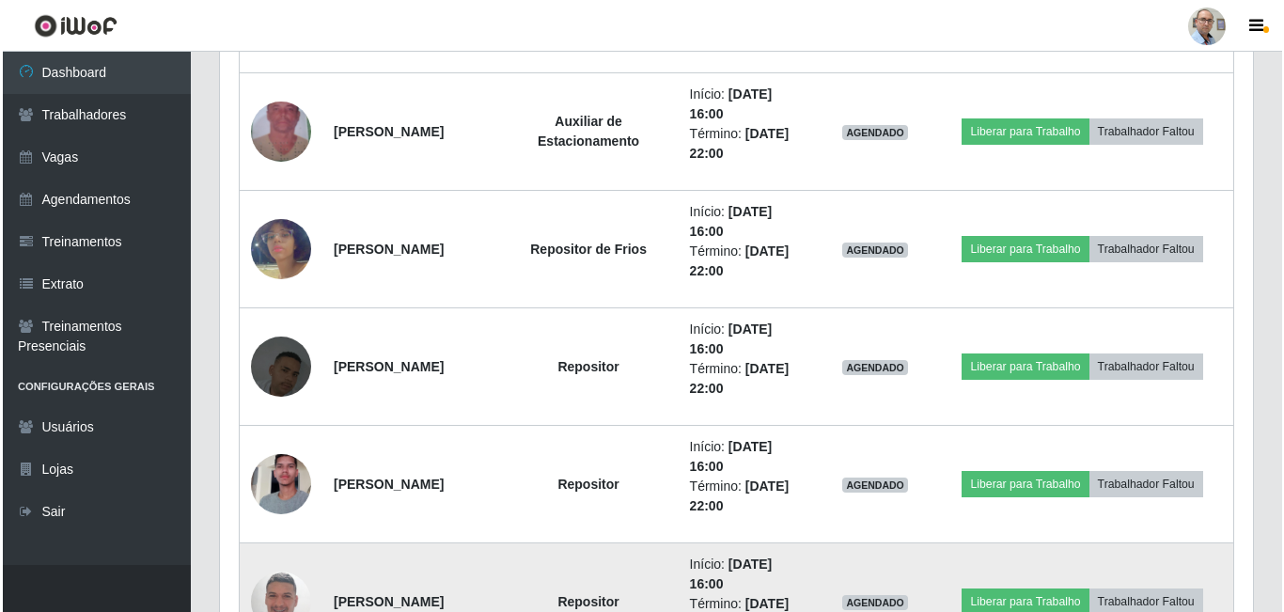
scroll to position [1335, 0]
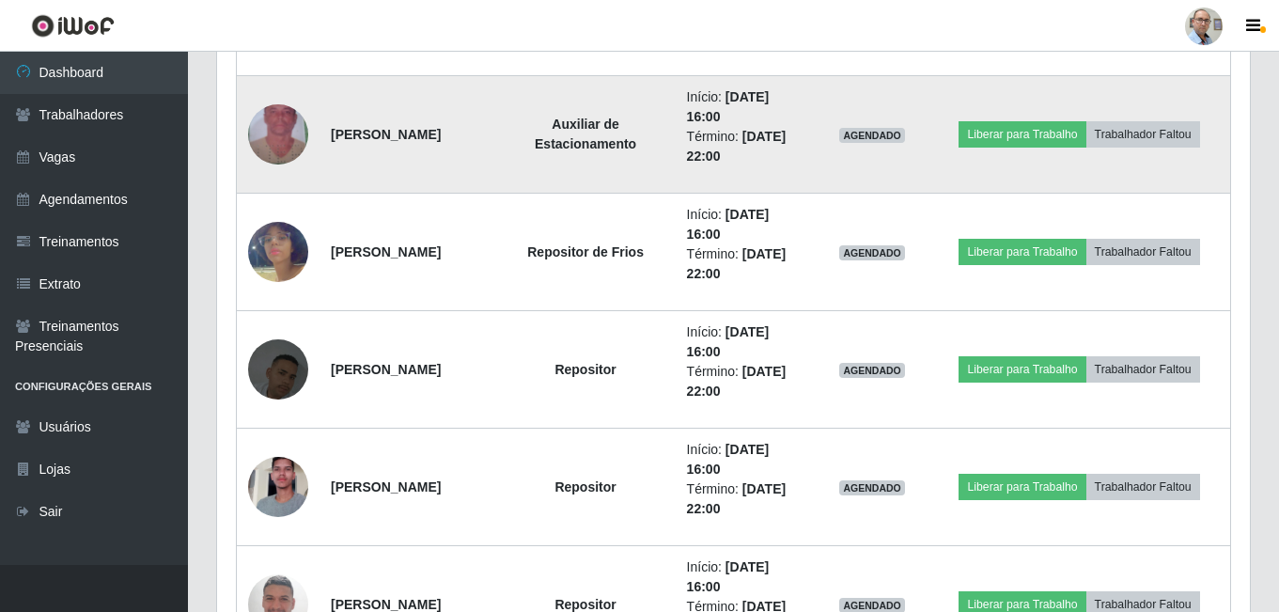
click at [281, 141] on img at bounding box center [278, 134] width 60 height 107
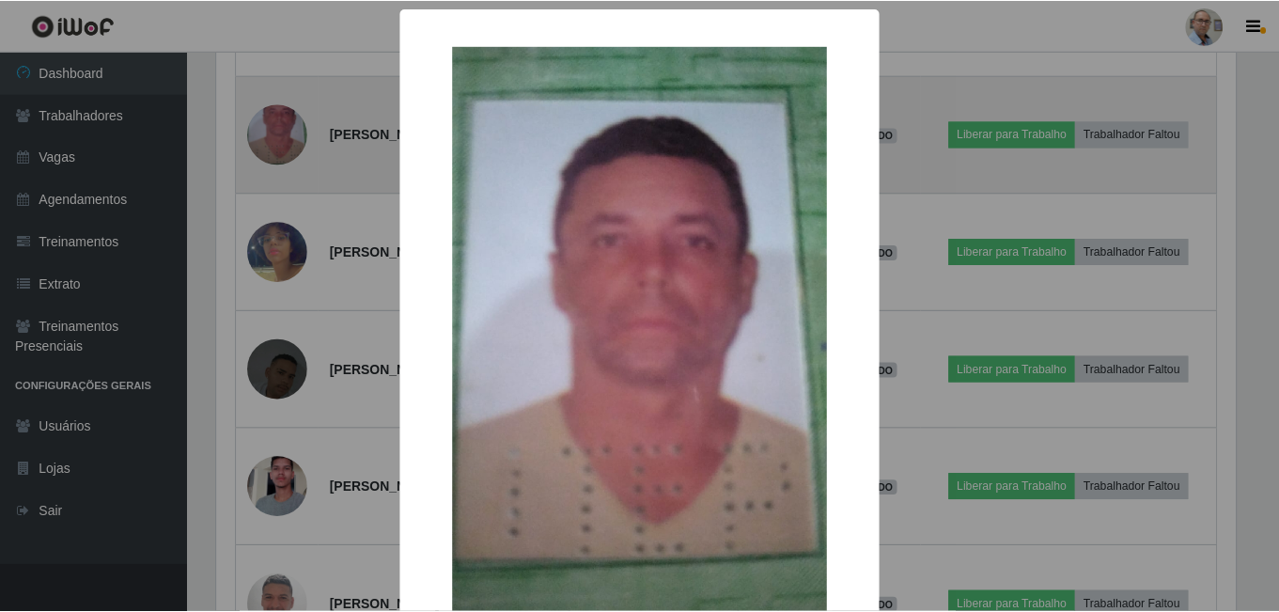
scroll to position [390, 1023]
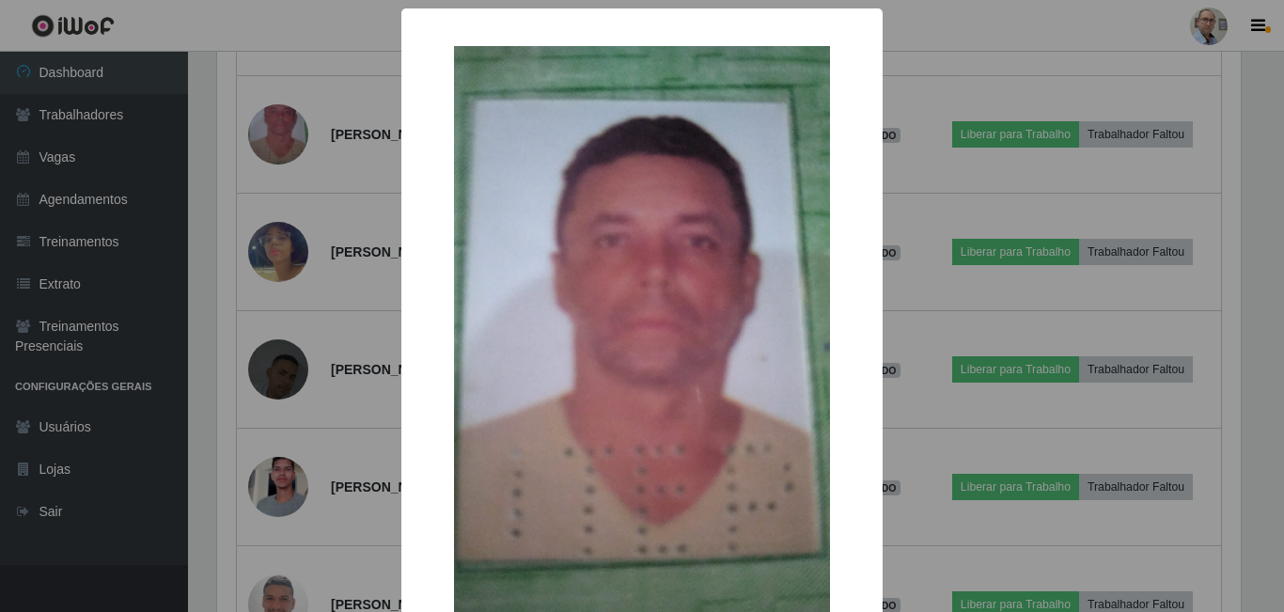
click at [337, 181] on div "× OK Cancel" at bounding box center [642, 306] width 1284 height 612
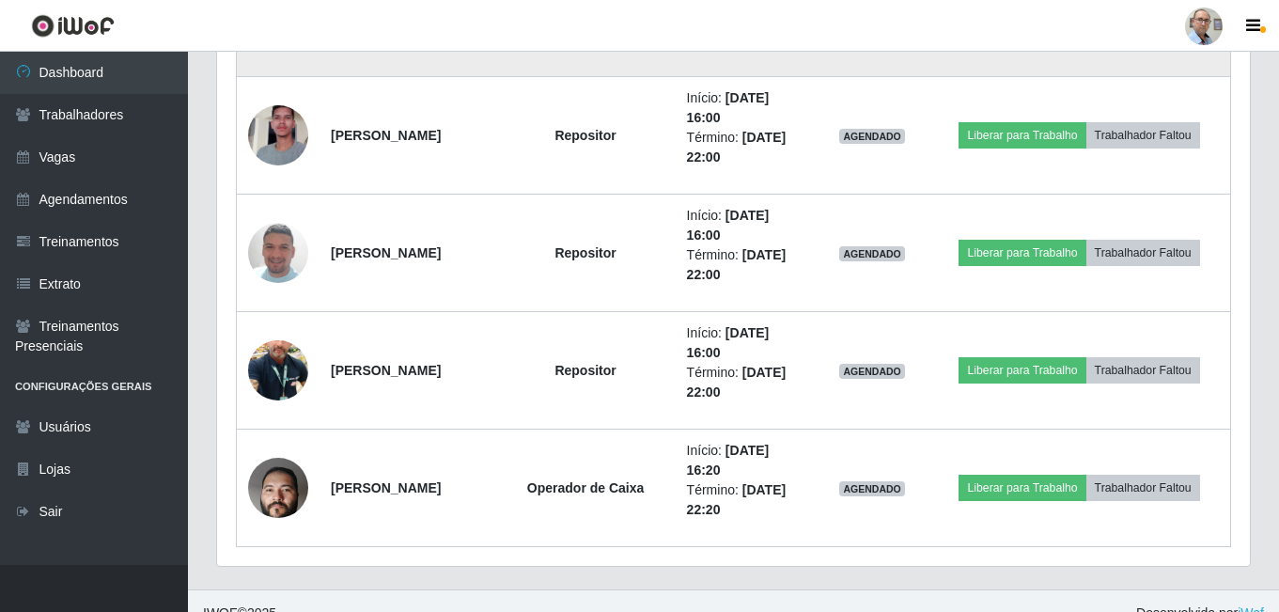
scroll to position [1711, 0]
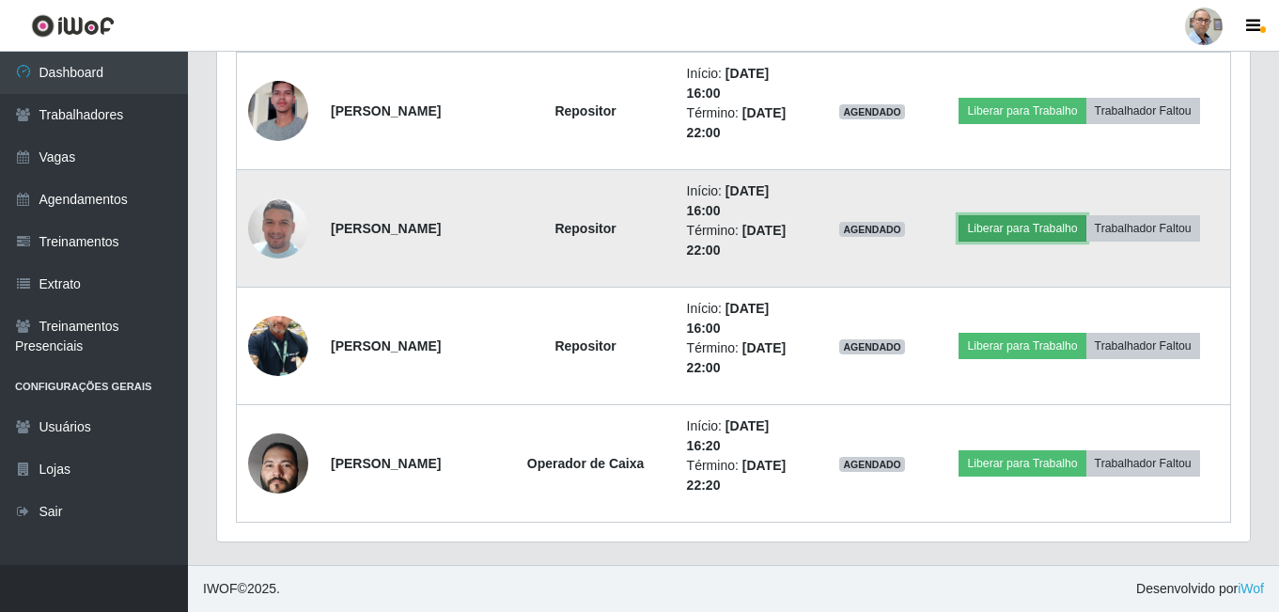
click at [1015, 224] on button "Liberar para Trabalho" at bounding box center [1022, 228] width 127 height 26
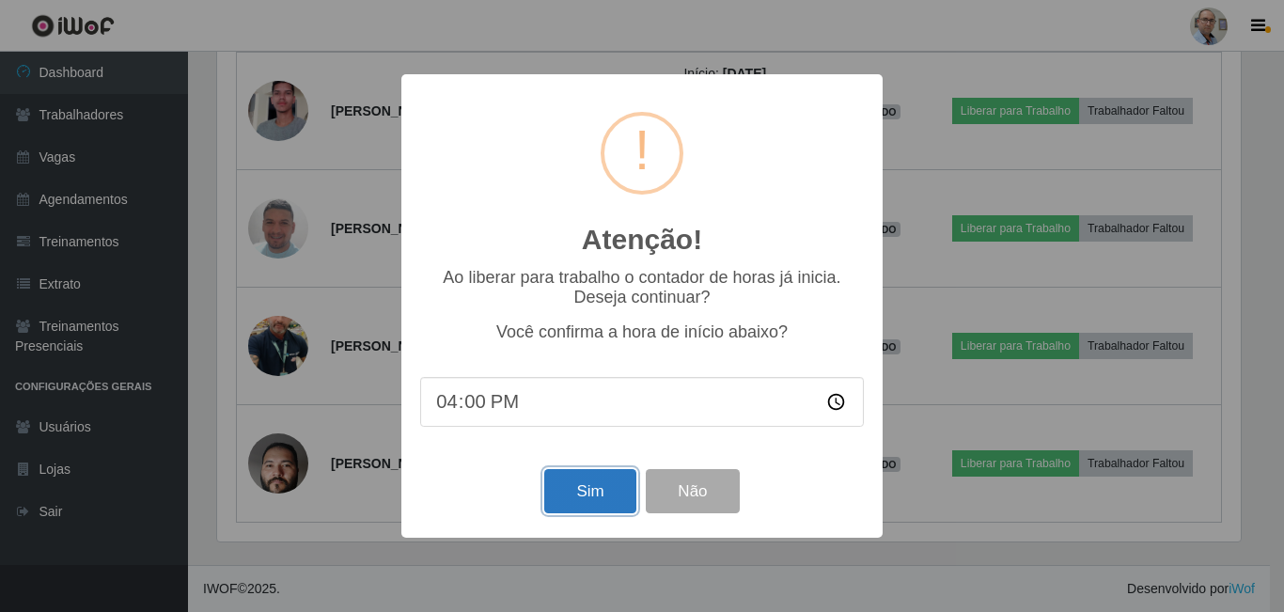
click at [564, 495] on button "Sim" at bounding box center [589, 491] width 91 height 44
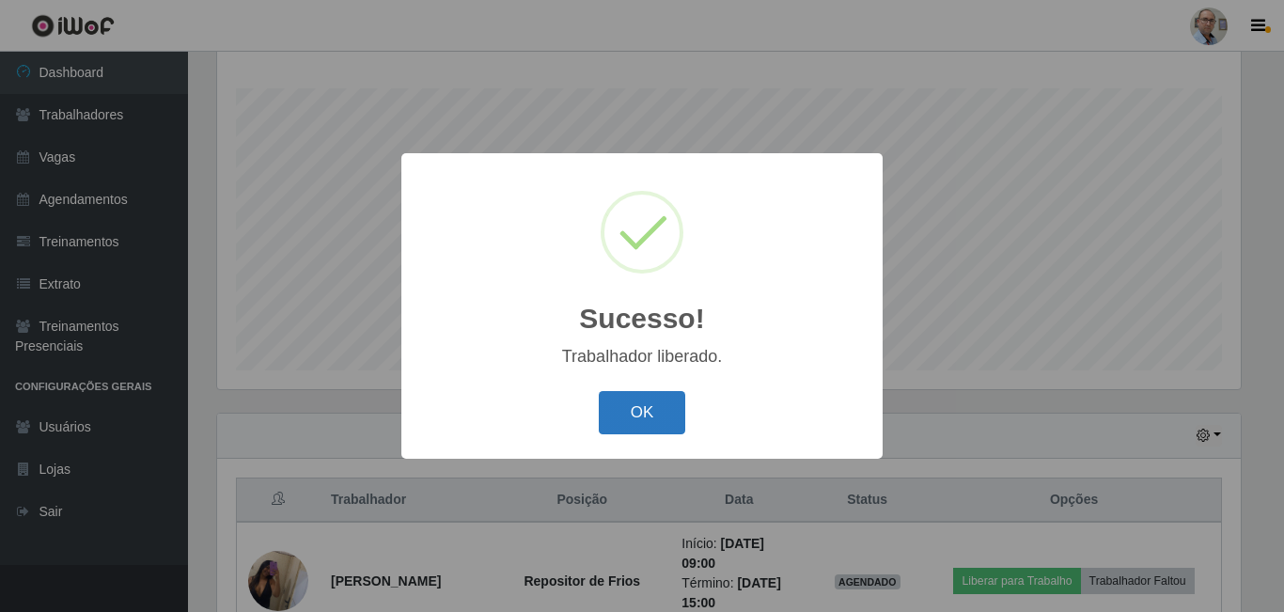
click at [657, 422] on button "OK" at bounding box center [642, 413] width 87 height 44
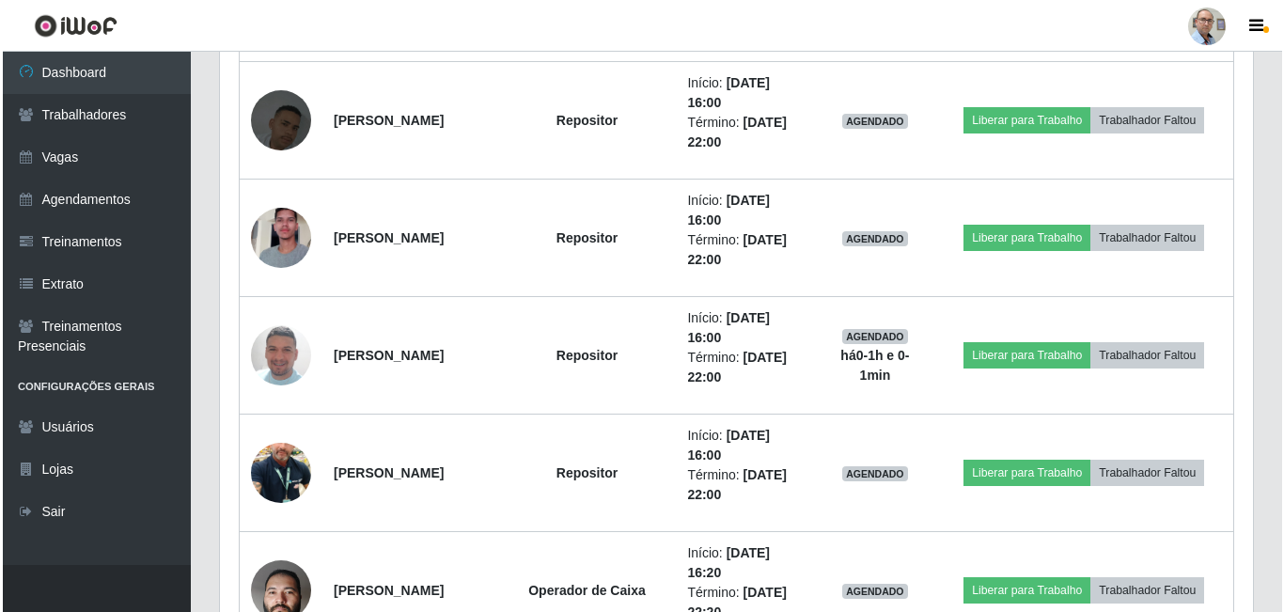
scroll to position [1617, 0]
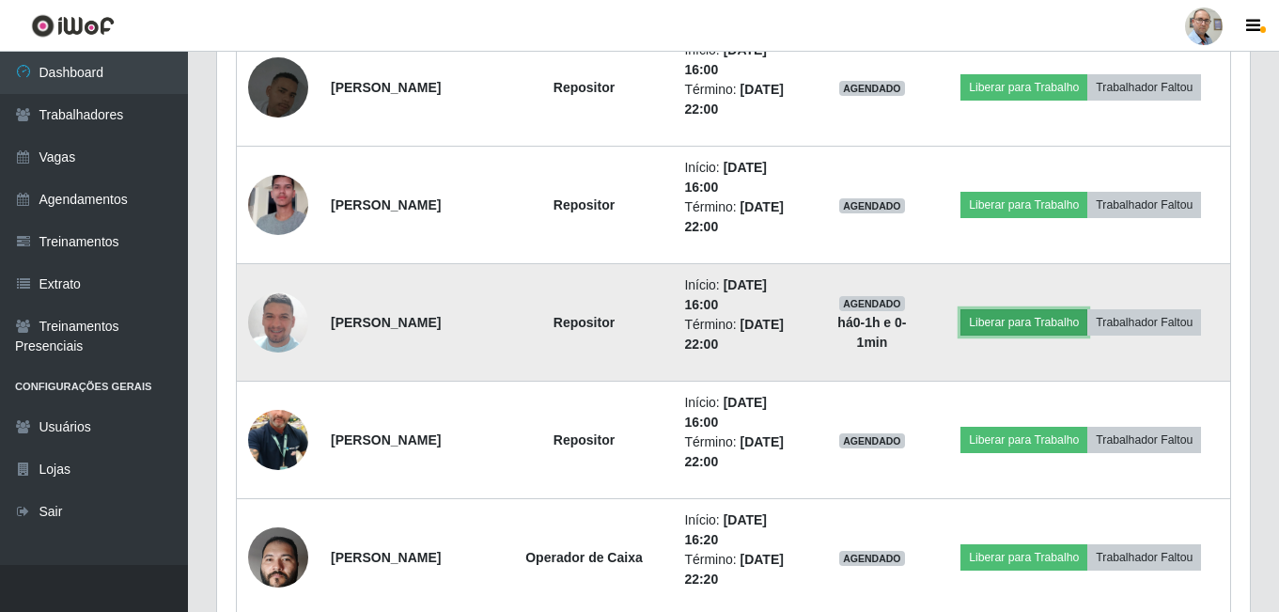
click at [1047, 321] on button "Liberar para Trabalho" at bounding box center [1023, 322] width 127 height 26
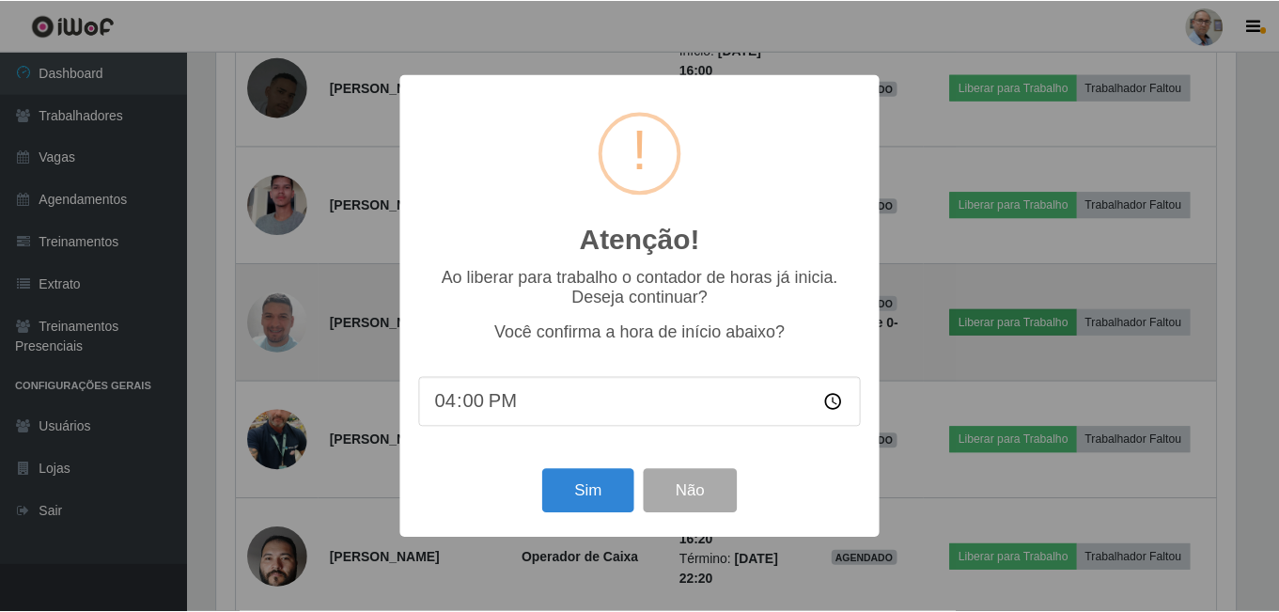
scroll to position [390, 1023]
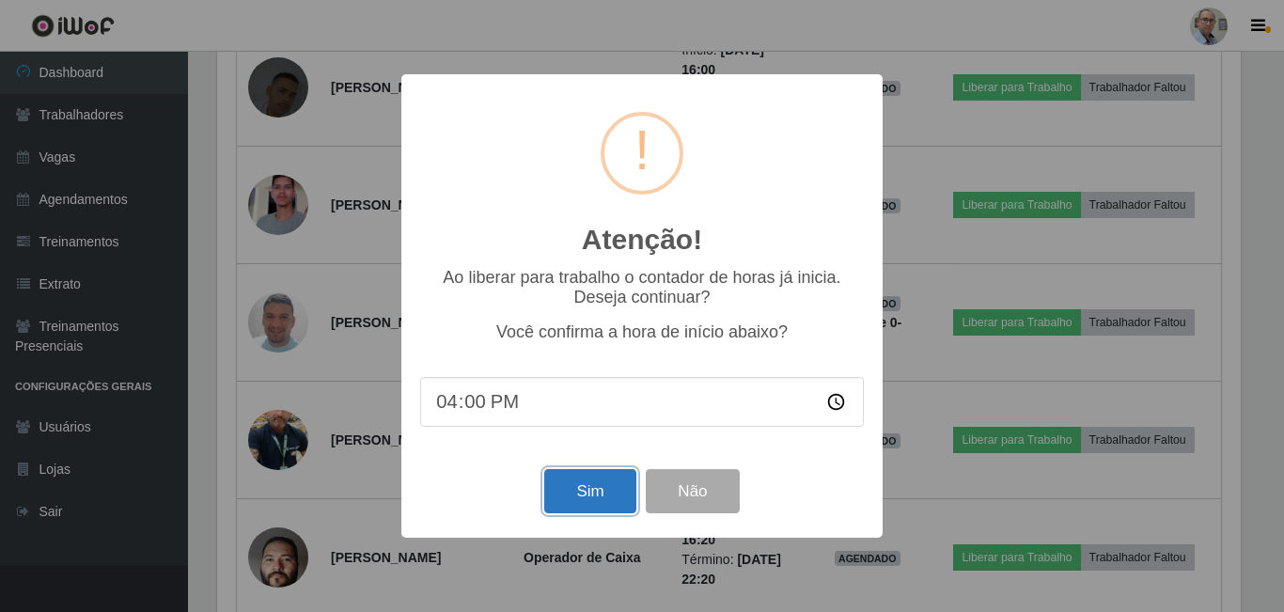
click at [593, 488] on button "Sim" at bounding box center [589, 491] width 91 height 44
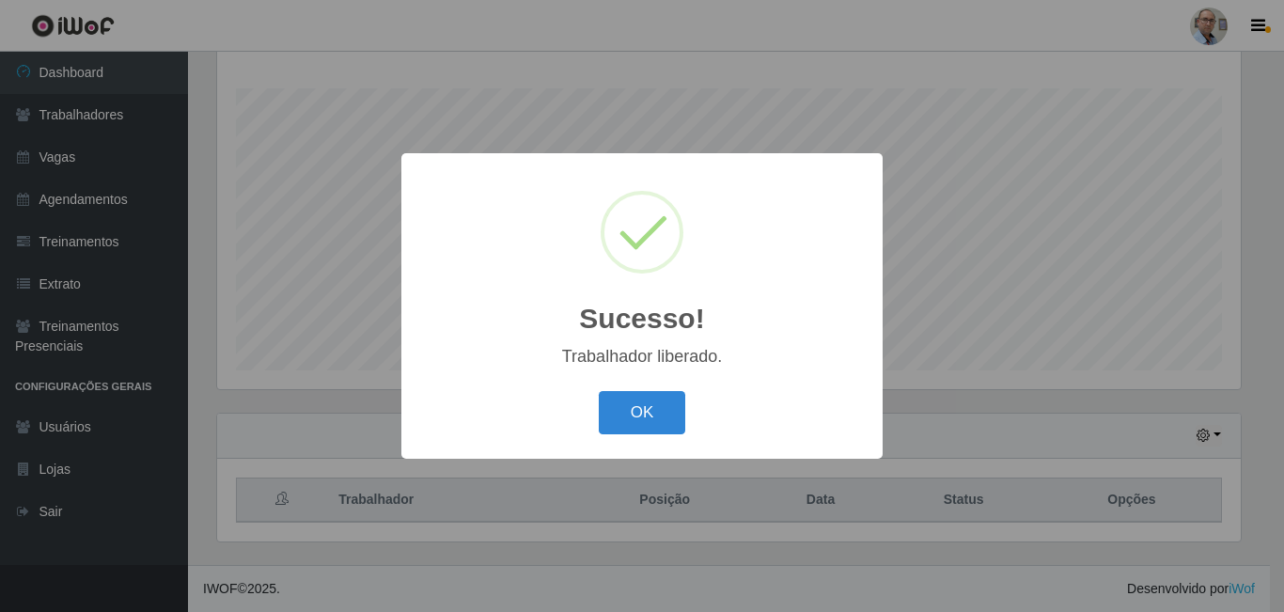
click at [953, 353] on div "Sucesso! × Trabalhador liberado. OK Cancel" at bounding box center [642, 306] width 1284 height 612
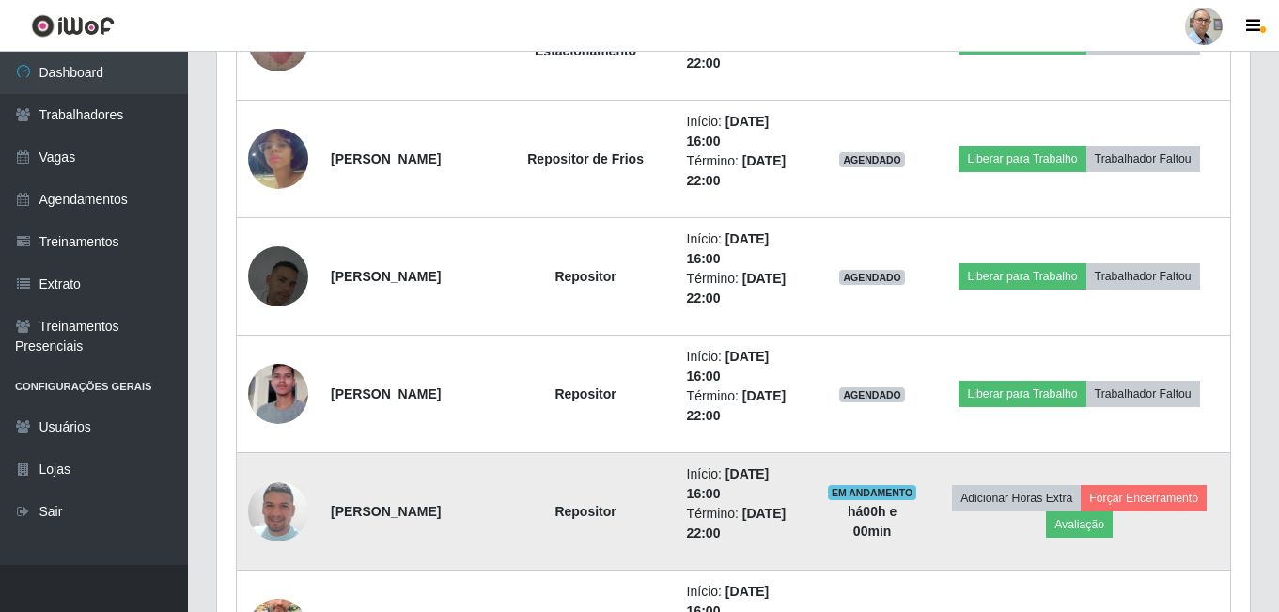
scroll to position [1429, 0]
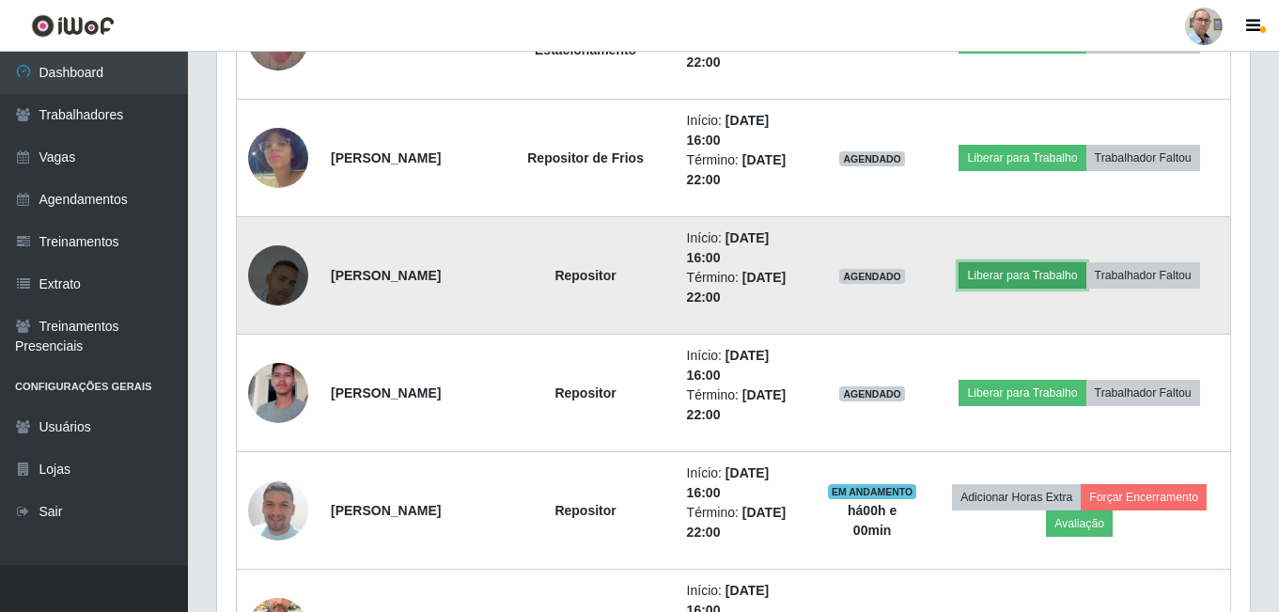
click at [1039, 280] on button "Liberar para Trabalho" at bounding box center [1022, 275] width 127 height 26
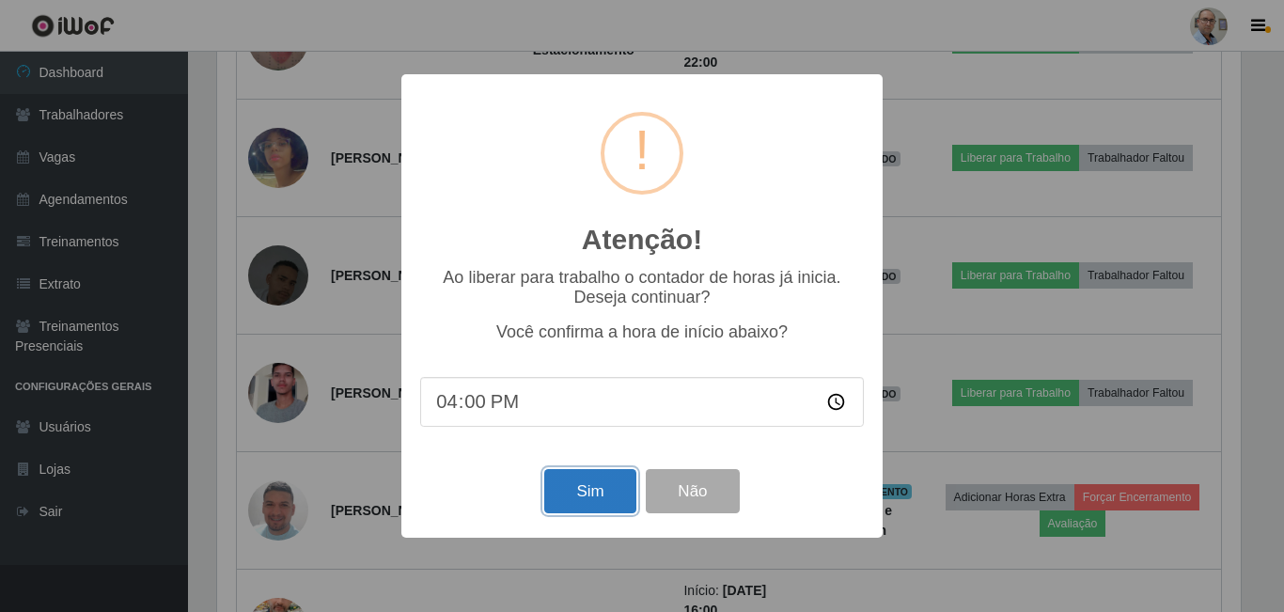
click at [594, 497] on button "Sim" at bounding box center [589, 491] width 91 height 44
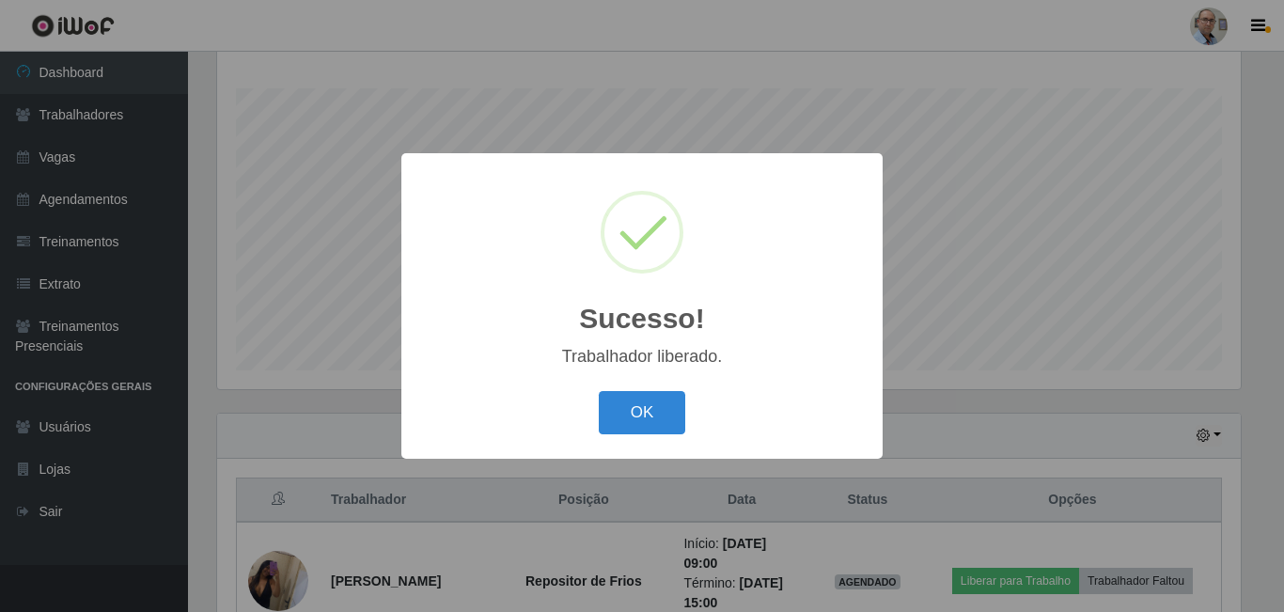
click at [920, 396] on div "Sucesso! × Trabalhador liberado. OK Cancel" at bounding box center [642, 306] width 1284 height 612
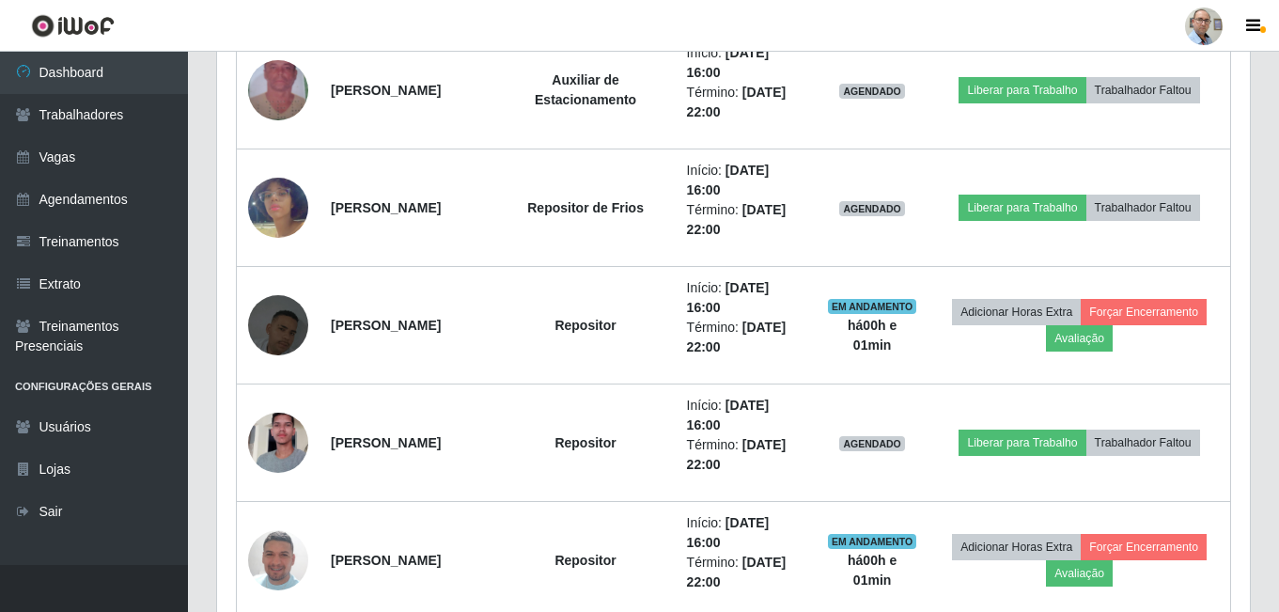
scroll to position [1429, 0]
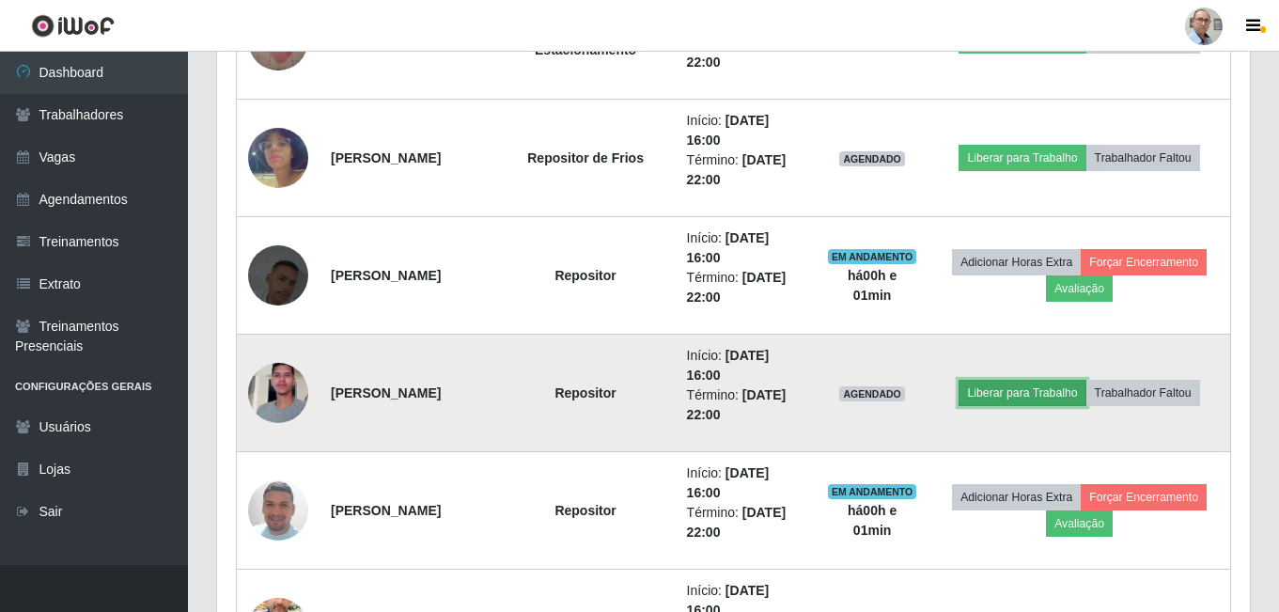
click at [1017, 389] on button "Liberar para Trabalho" at bounding box center [1022, 393] width 127 height 26
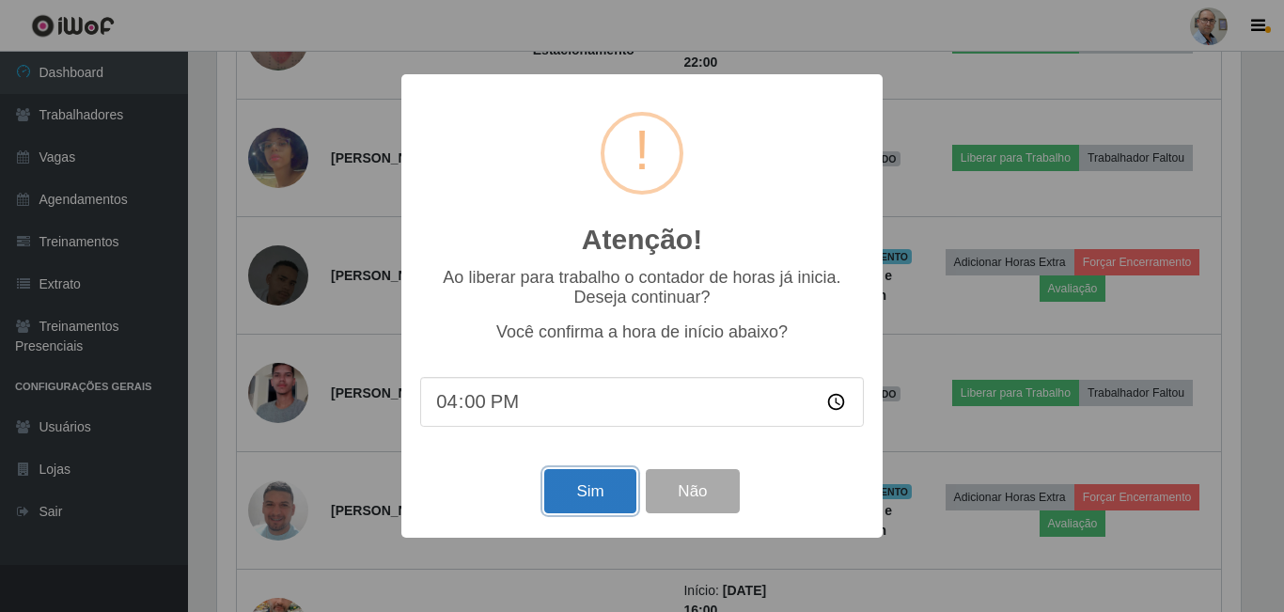
click at [594, 492] on button "Sim" at bounding box center [589, 491] width 91 height 44
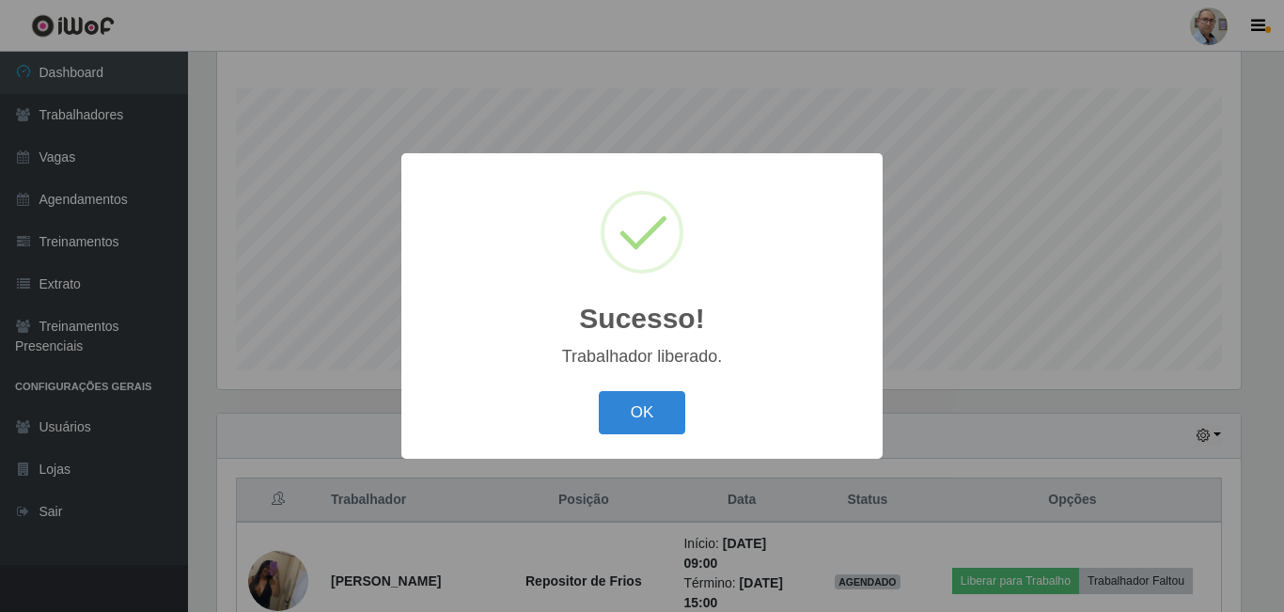
click at [912, 414] on div "Sucesso! × Trabalhador liberado. OK Cancel" at bounding box center [642, 306] width 1284 height 612
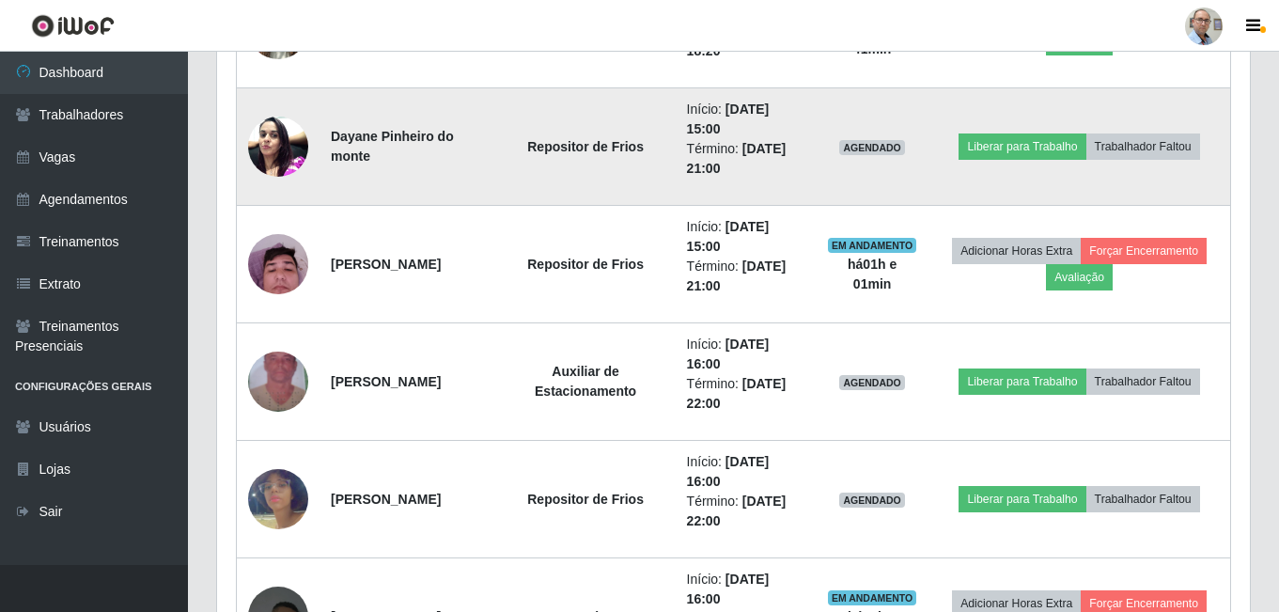
scroll to position [1148, 0]
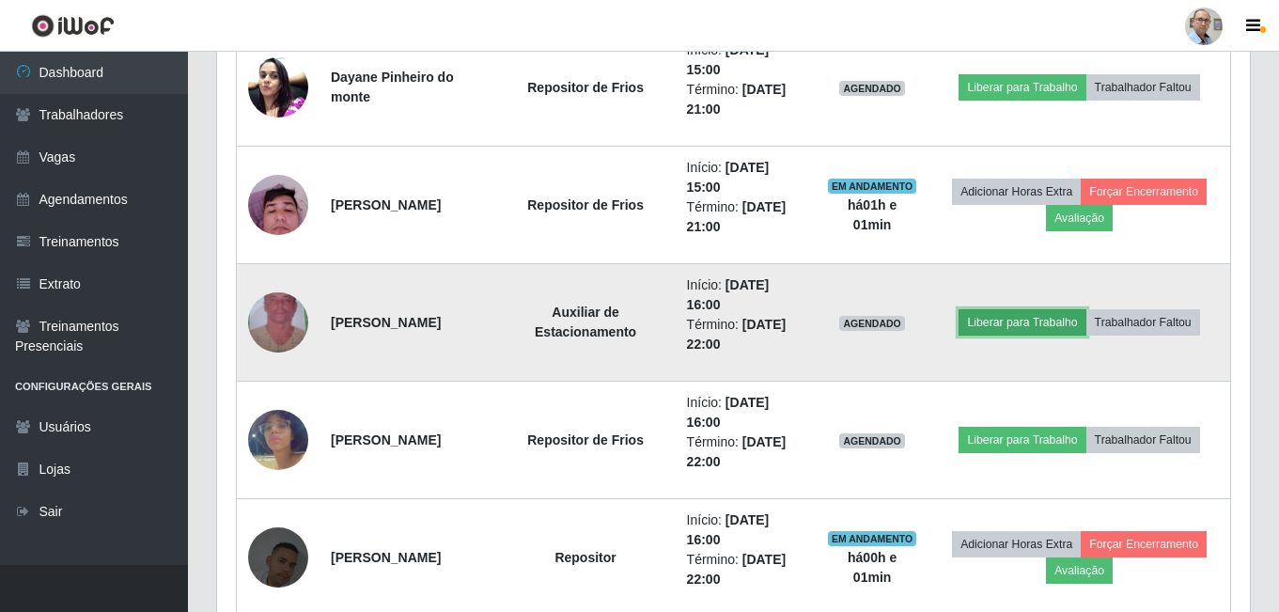
click at [1025, 321] on button "Liberar para Trabalho" at bounding box center [1022, 322] width 127 height 26
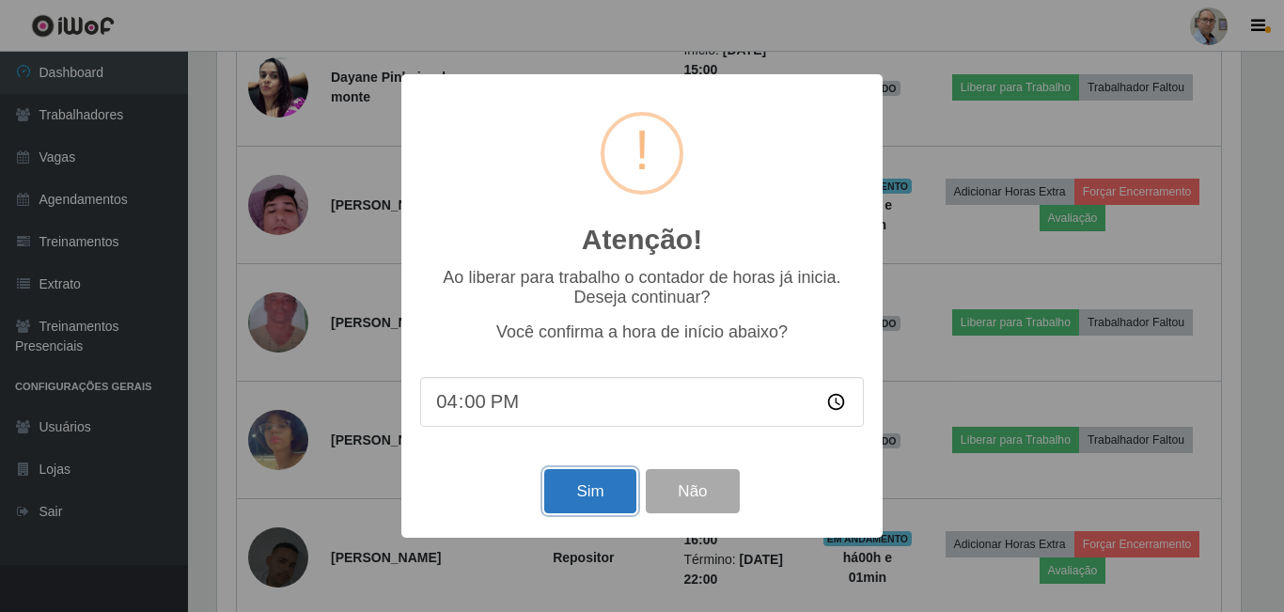
click at [575, 487] on button "Sim" at bounding box center [589, 491] width 91 height 44
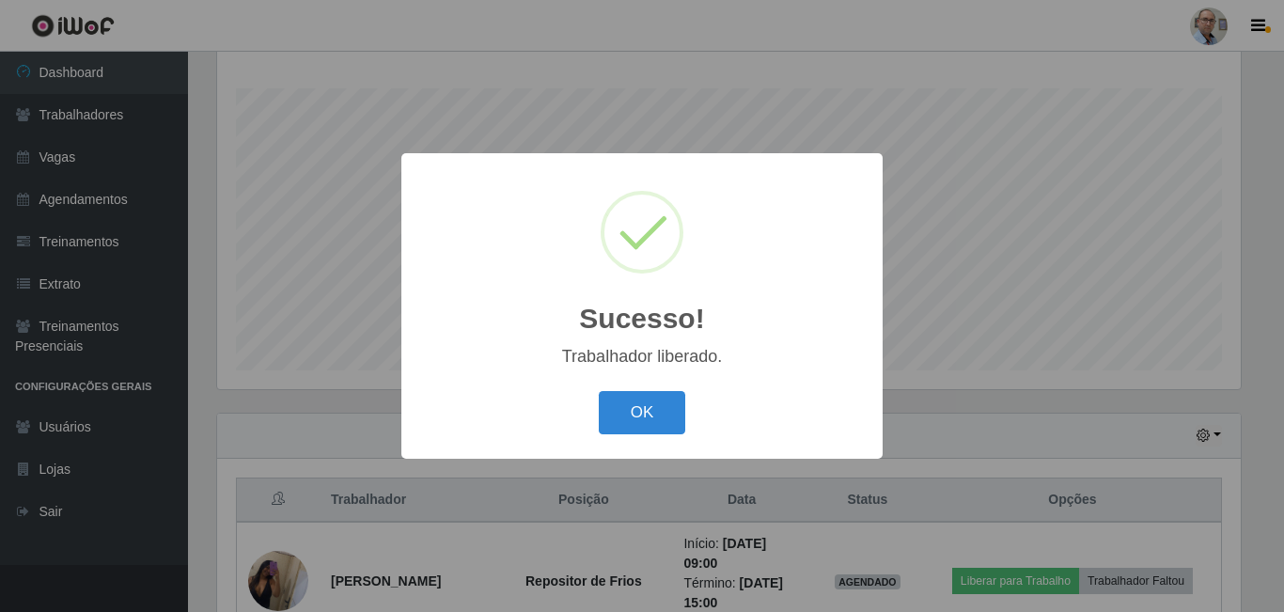
click at [952, 402] on div "Sucesso! × Trabalhador liberado. OK Cancel" at bounding box center [642, 306] width 1284 height 612
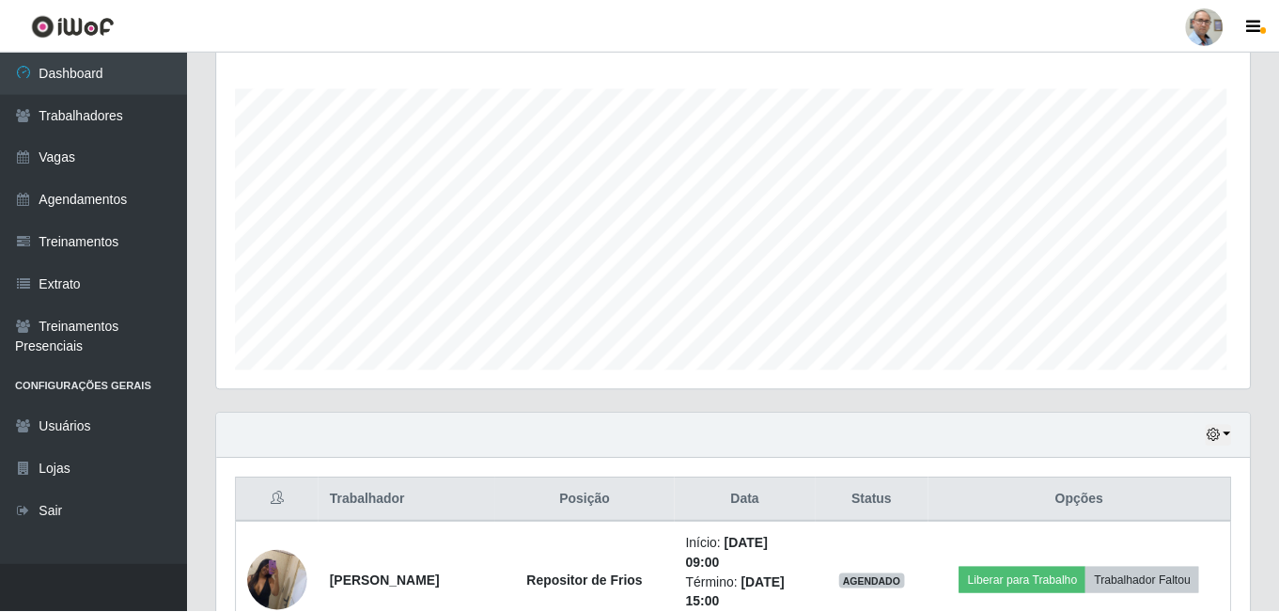
scroll to position [939430, 938787]
